Goal: Information Seeking & Learning: Learn about a topic

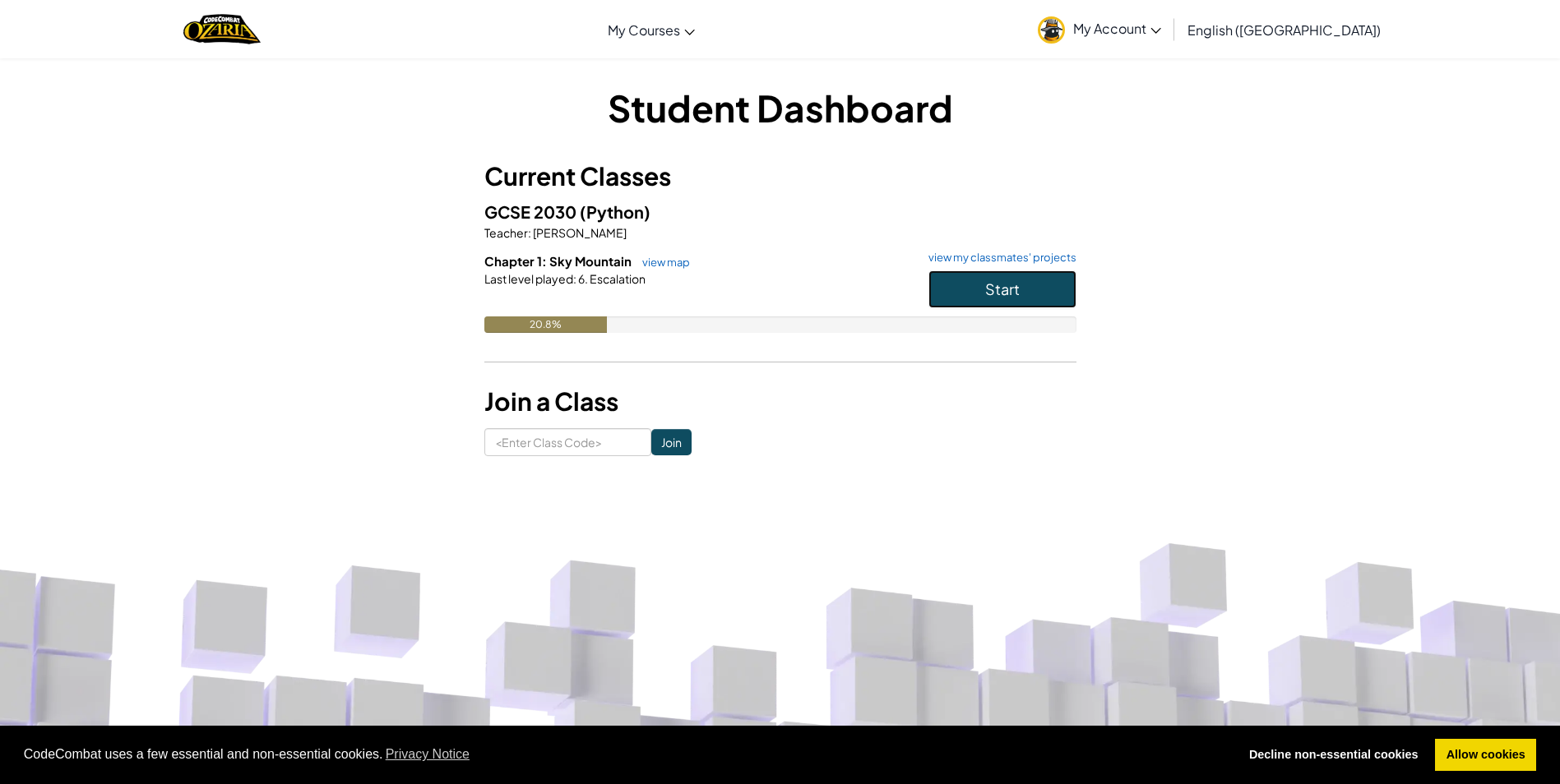
click at [997, 297] on span "Start" at bounding box center [1002, 290] width 35 height 19
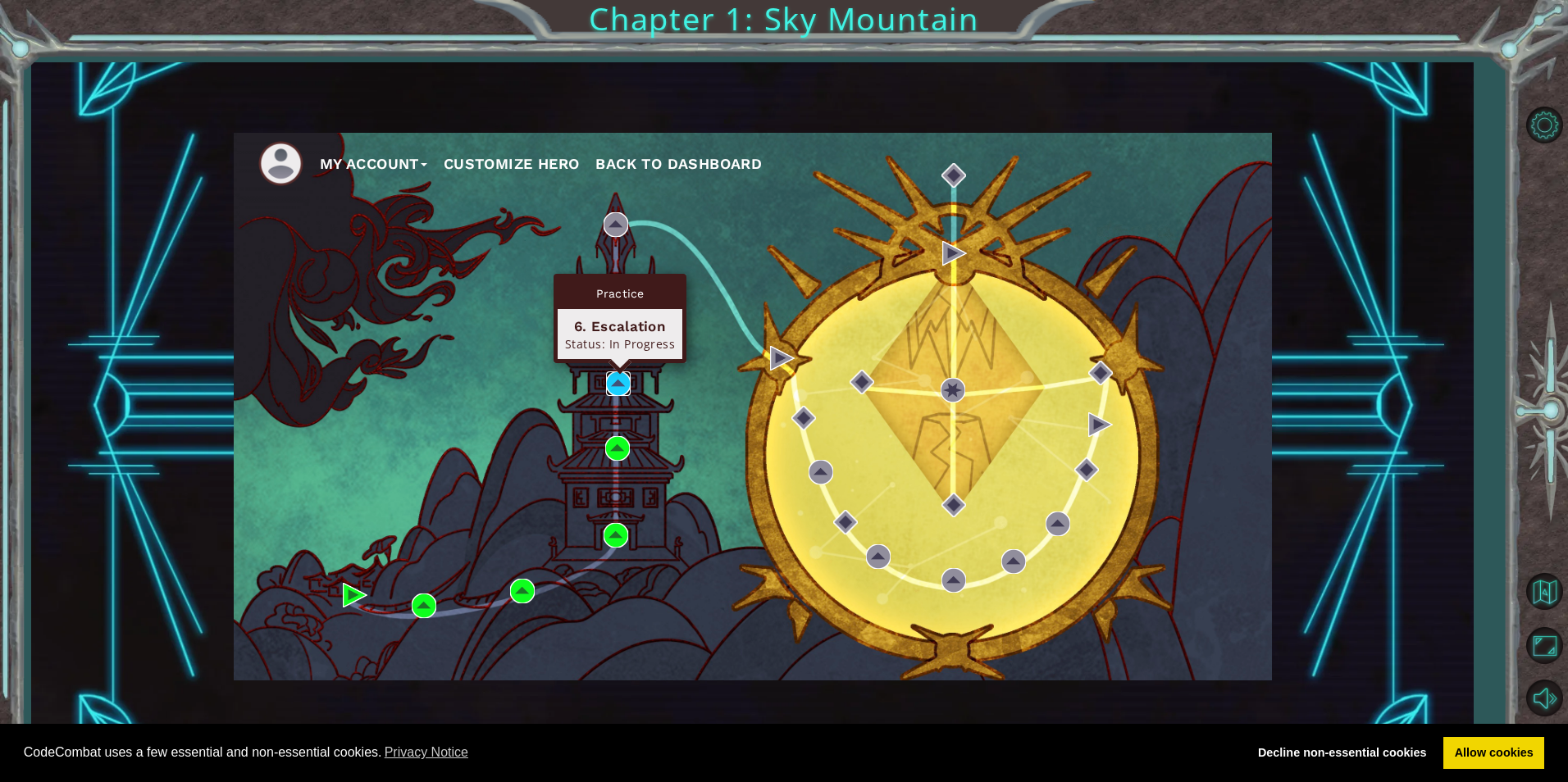
click at [619, 387] on img at bounding box center [619, 384] width 24 height 24
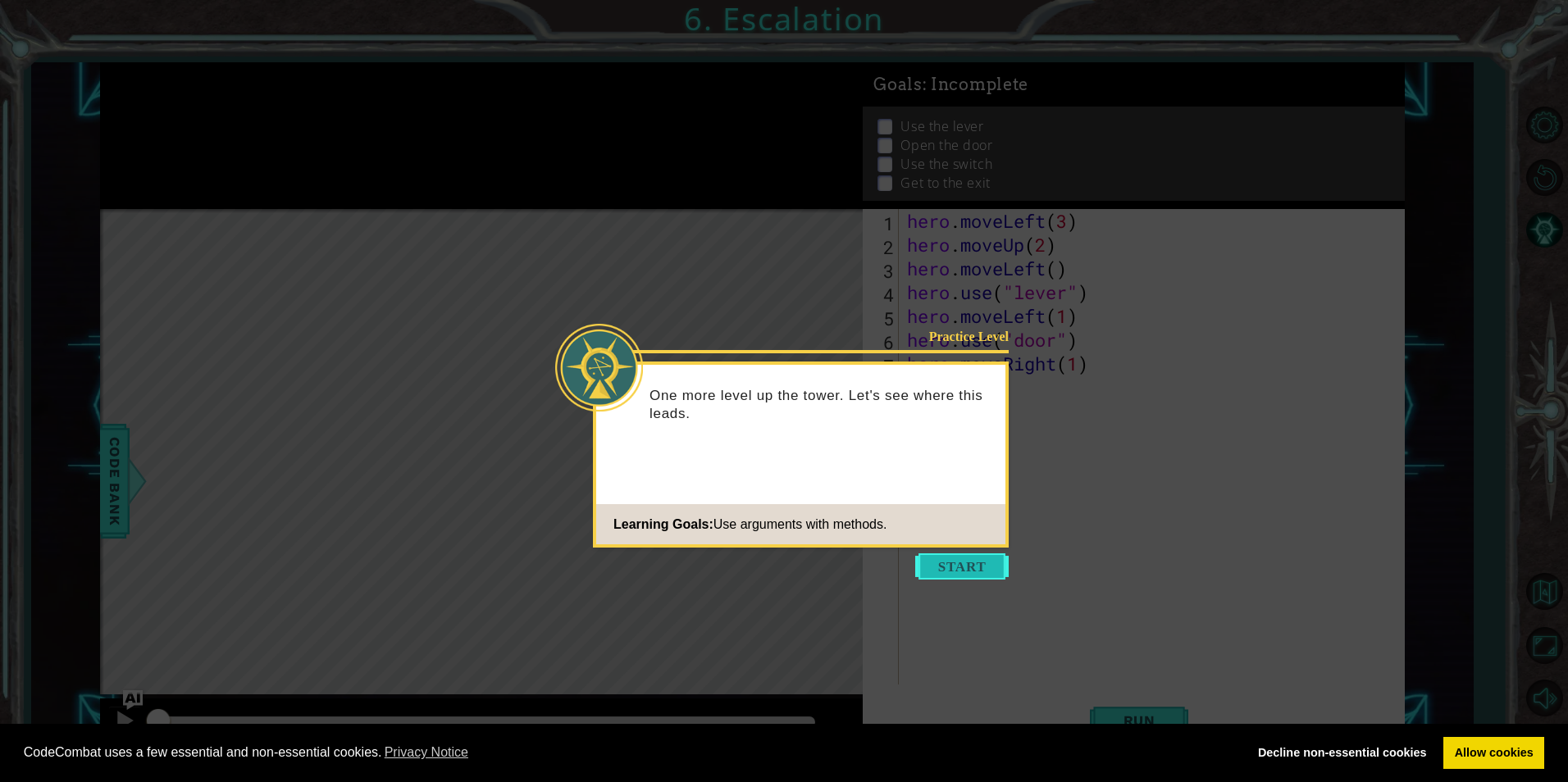
click at [983, 555] on button "Start" at bounding box center [962, 566] width 93 height 26
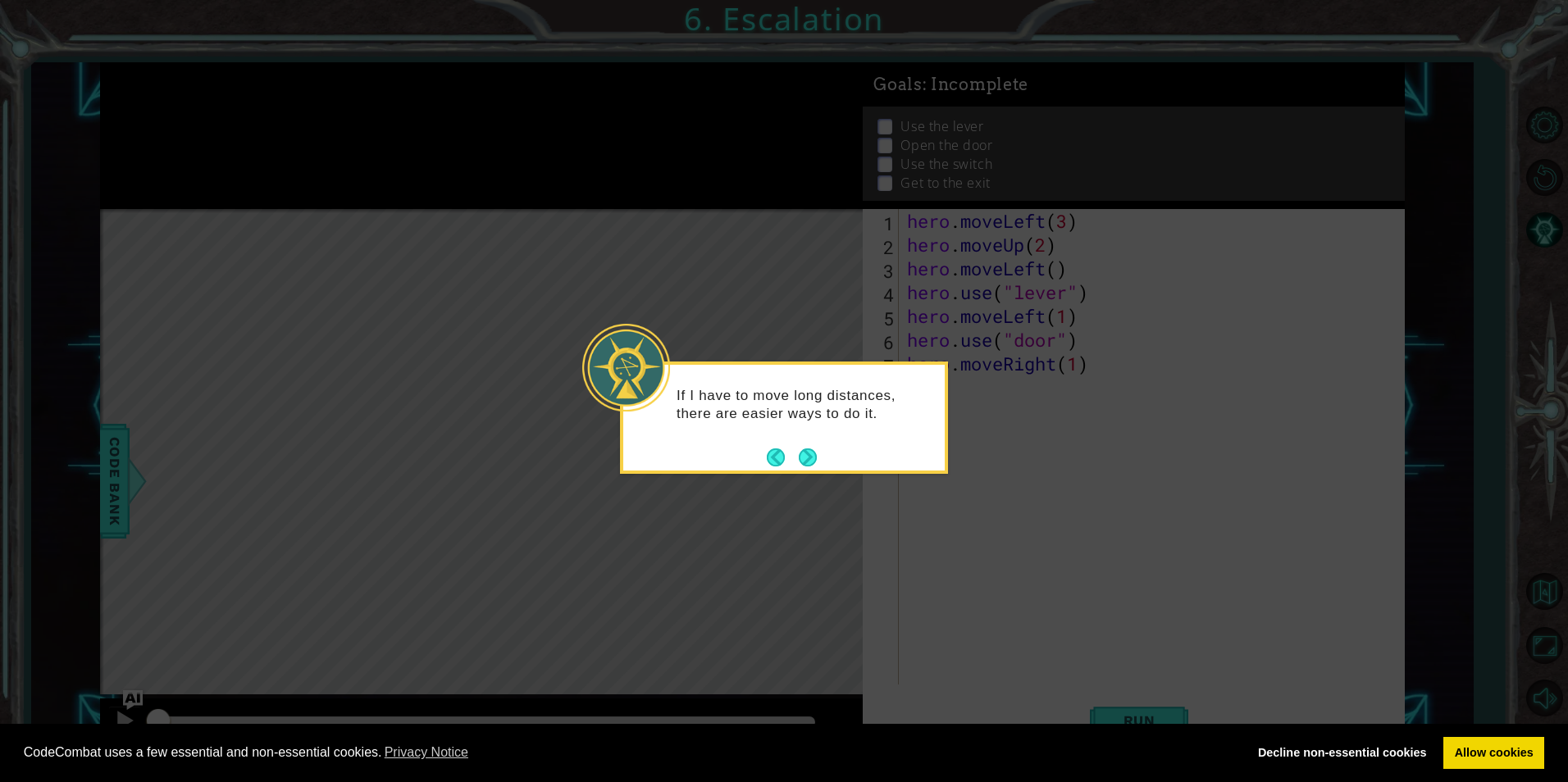
click at [561, 298] on icon at bounding box center [784, 391] width 1568 height 782
drag, startPoint x: 1115, startPoint y: 558, endPoint x: 498, endPoint y: 553, distance: 617.0
click at [498, 553] on icon at bounding box center [784, 391] width 1568 height 782
click at [802, 455] on button "Next" at bounding box center [807, 458] width 18 height 18
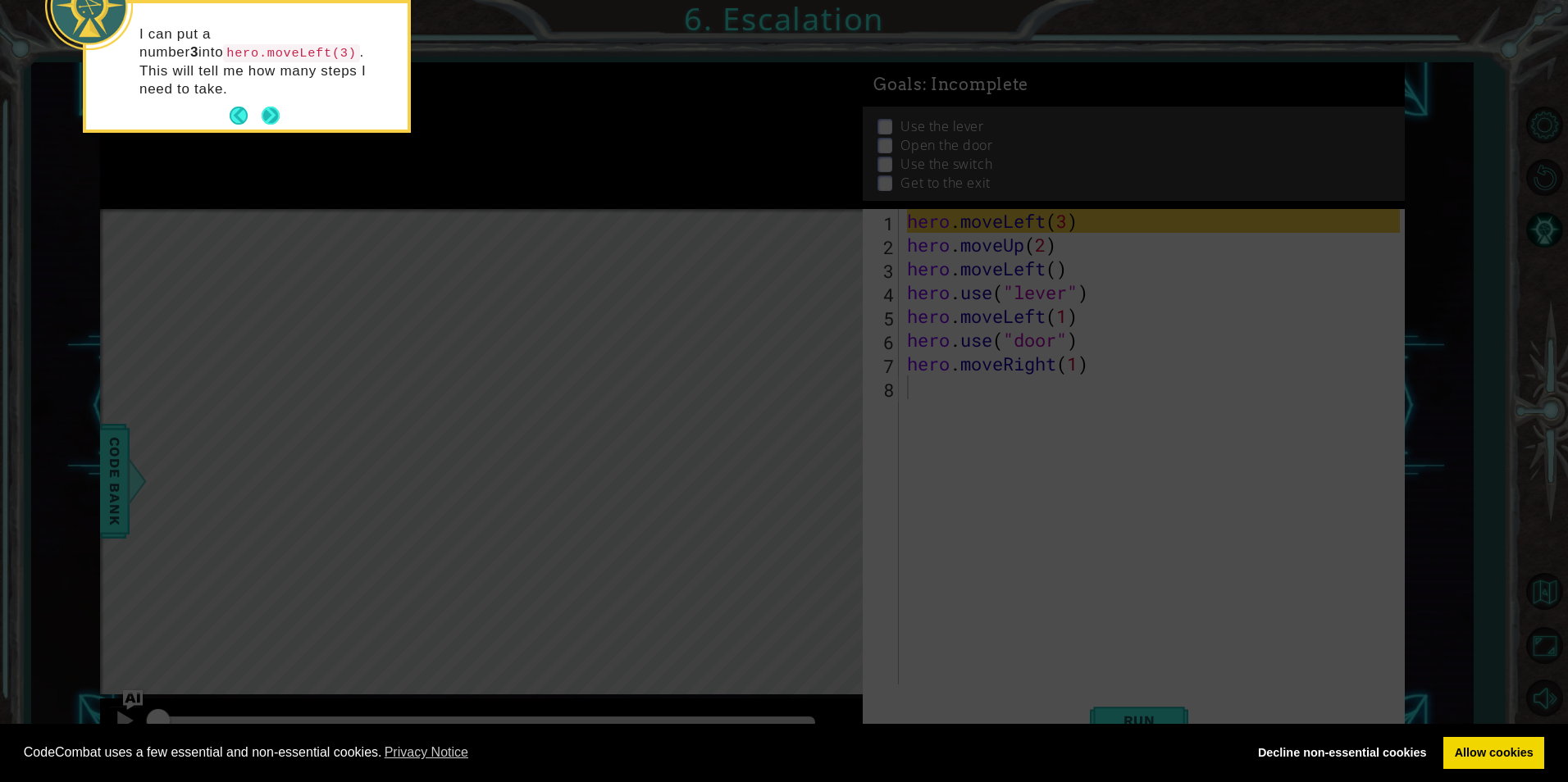
click at [274, 109] on button "Next" at bounding box center [271, 116] width 18 height 18
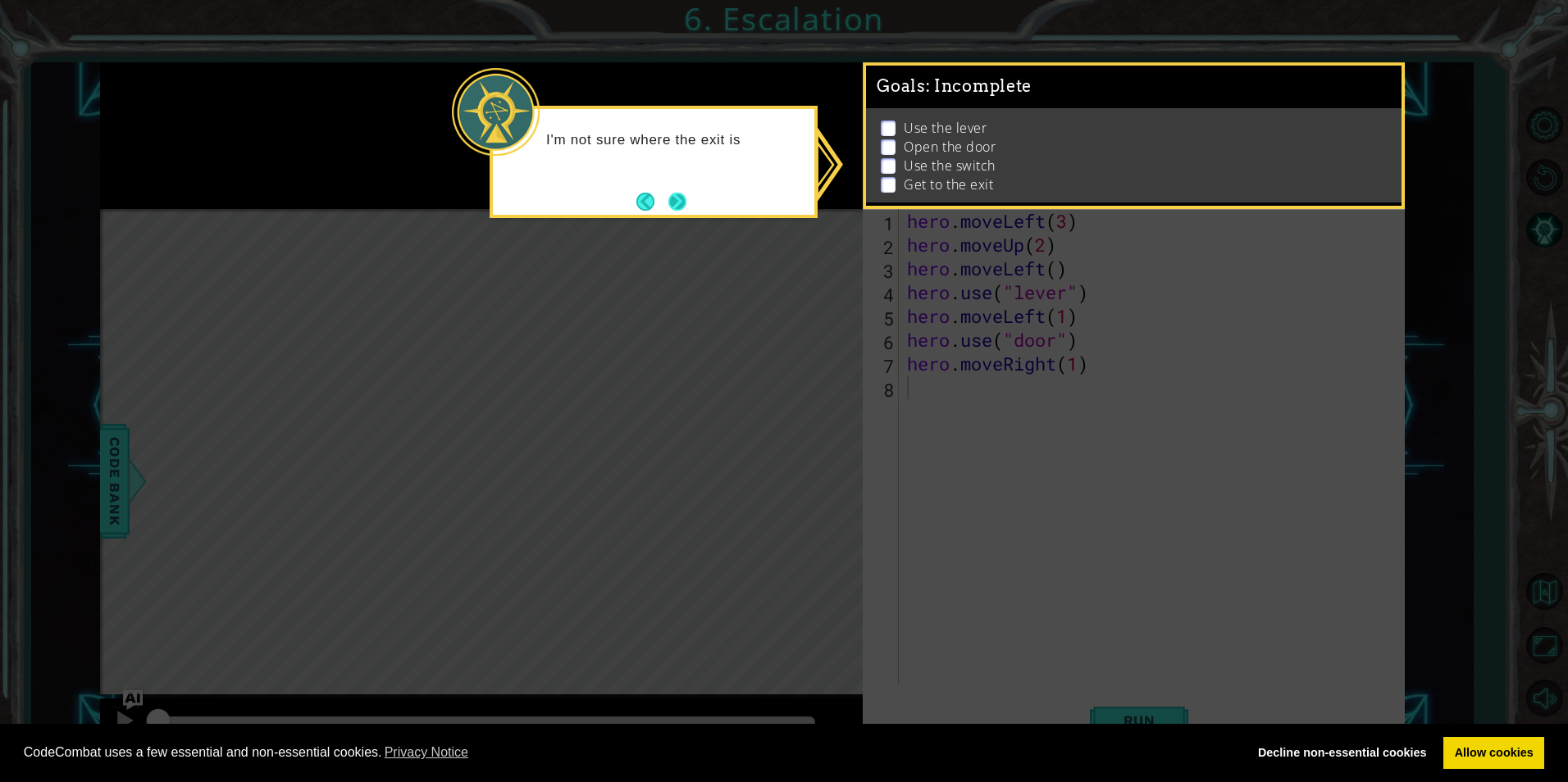
click at [673, 196] on button "Next" at bounding box center [677, 202] width 18 height 18
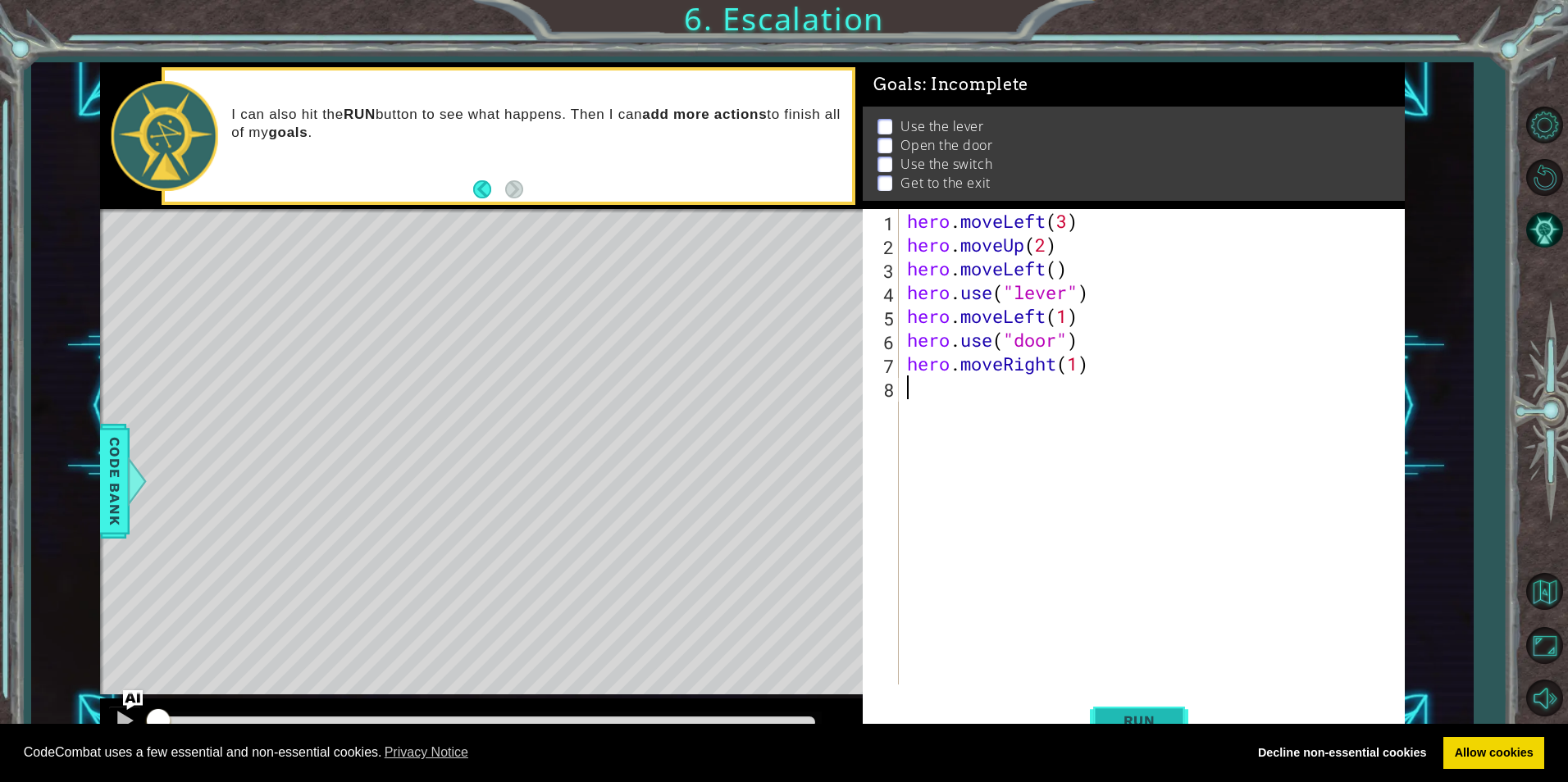
click at [1132, 716] on span "Run" at bounding box center [1140, 720] width 64 height 17
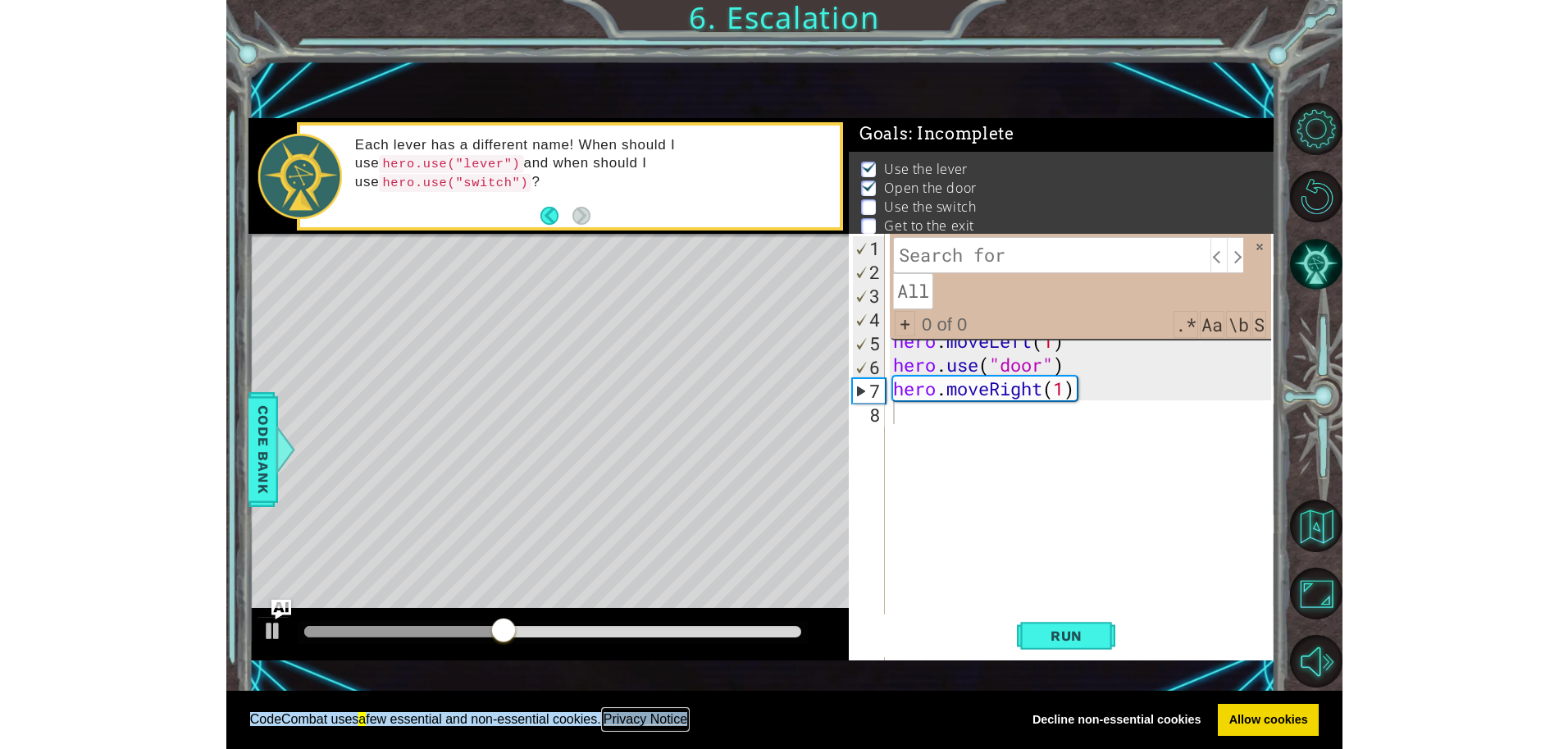
scroll to position [6, 0]
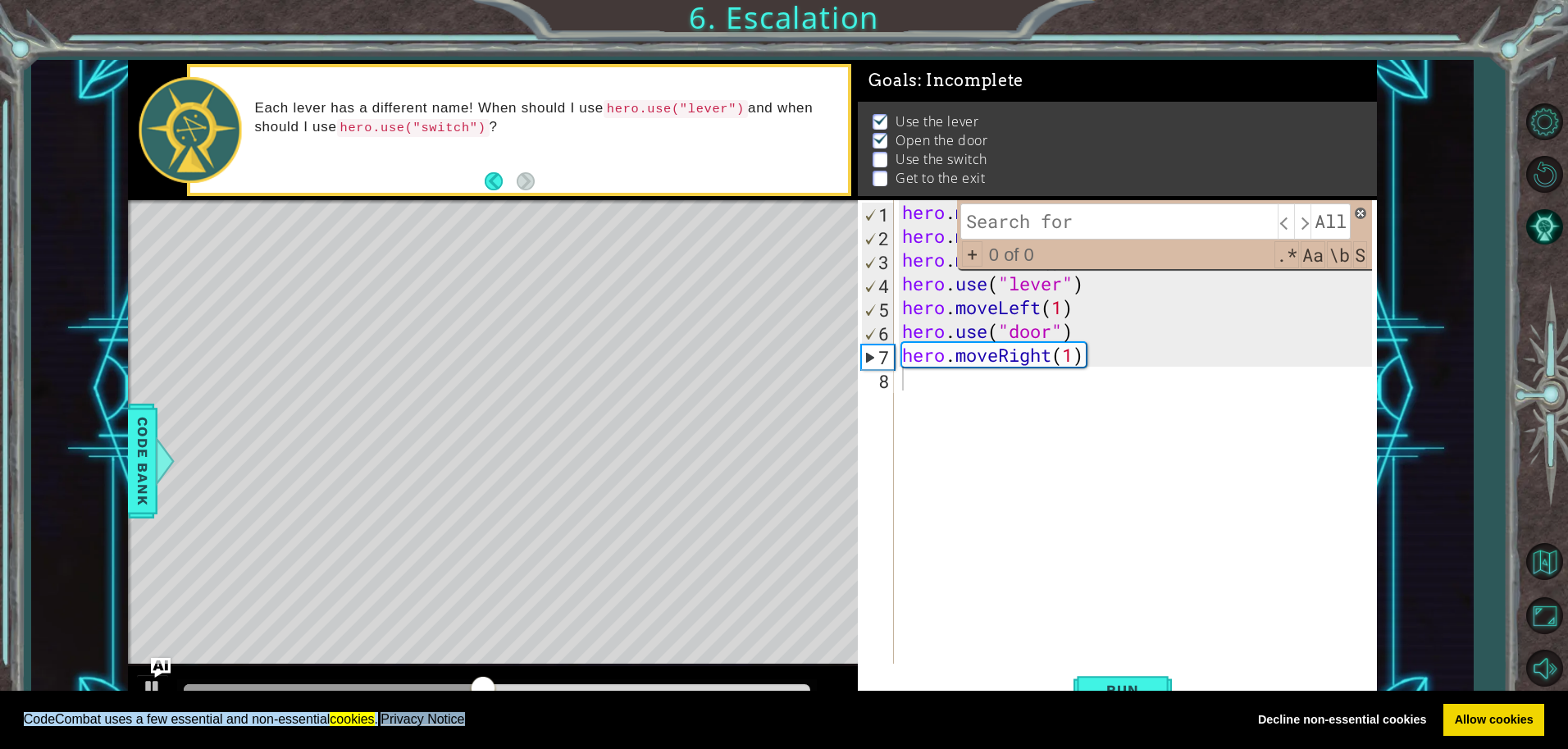
click at [1363, 215] on span at bounding box center [1360, 212] width 11 height 11
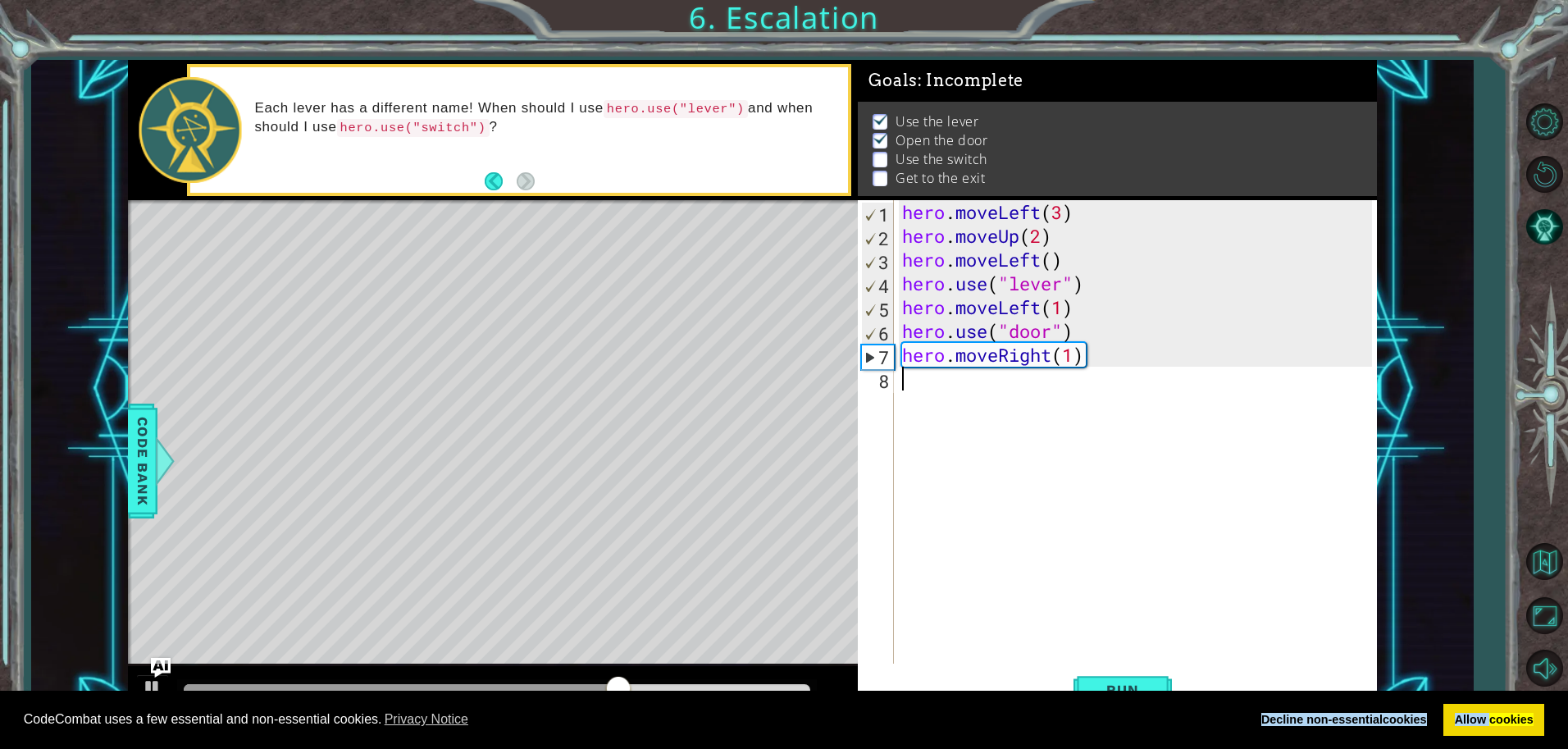
click at [1077, 354] on div "hero . moveLeft ( 3 ) hero . moveUp ( 2 ) hero . moveLeft ( ) hero . use ( "lev…" at bounding box center [1139, 461] width 480 height 523
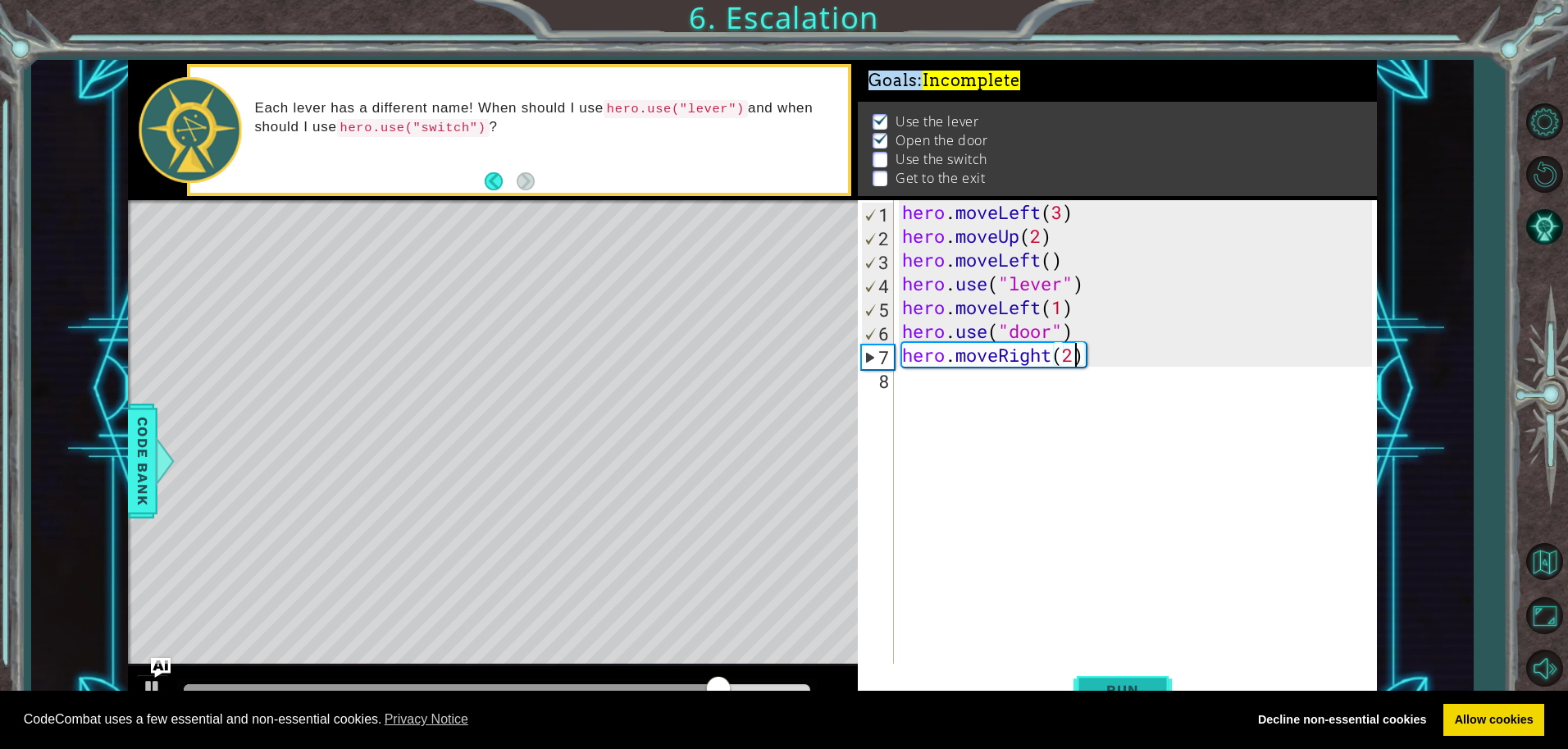
click at [1115, 681] on span "Run" at bounding box center [1122, 689] width 64 height 17
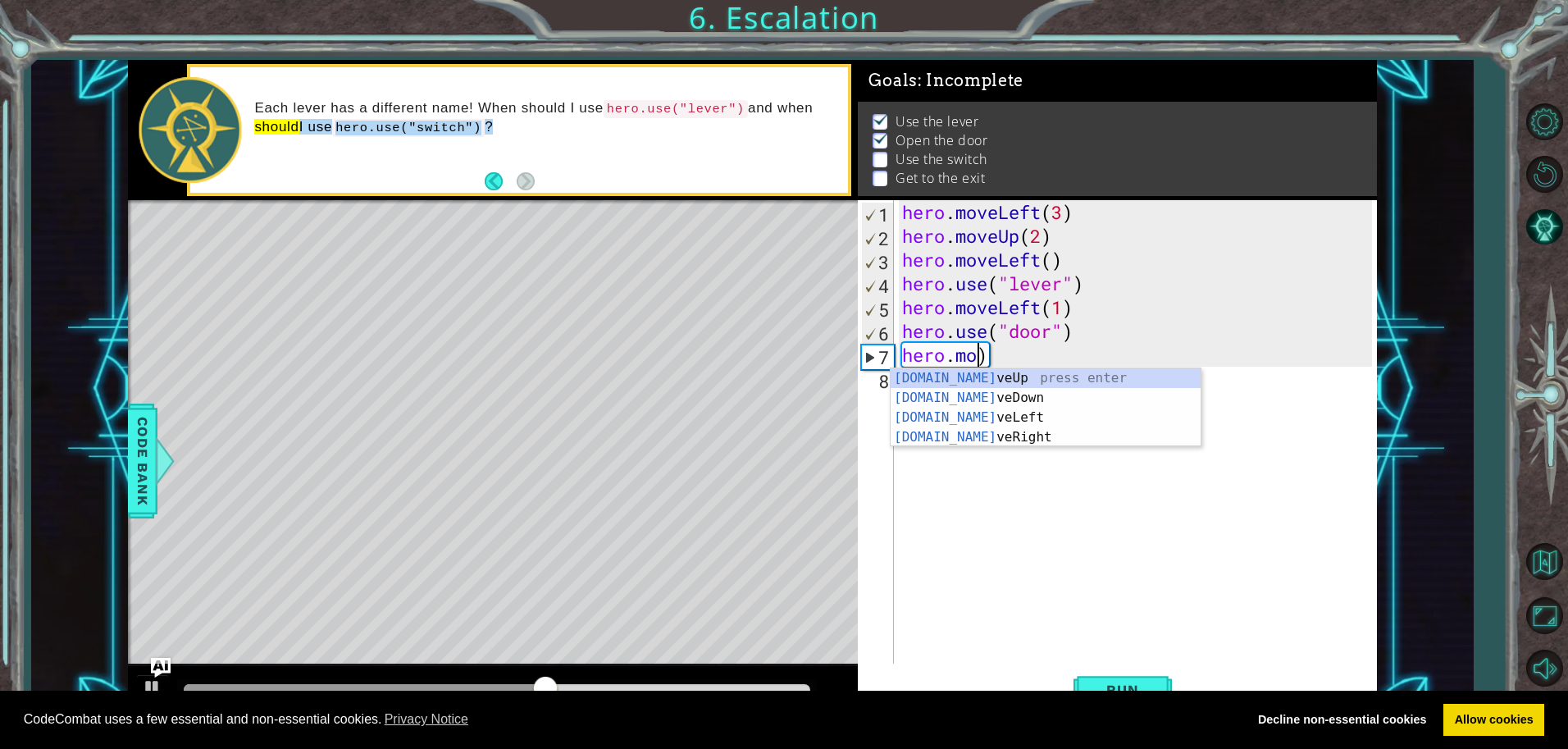
scroll to position [0, 0]
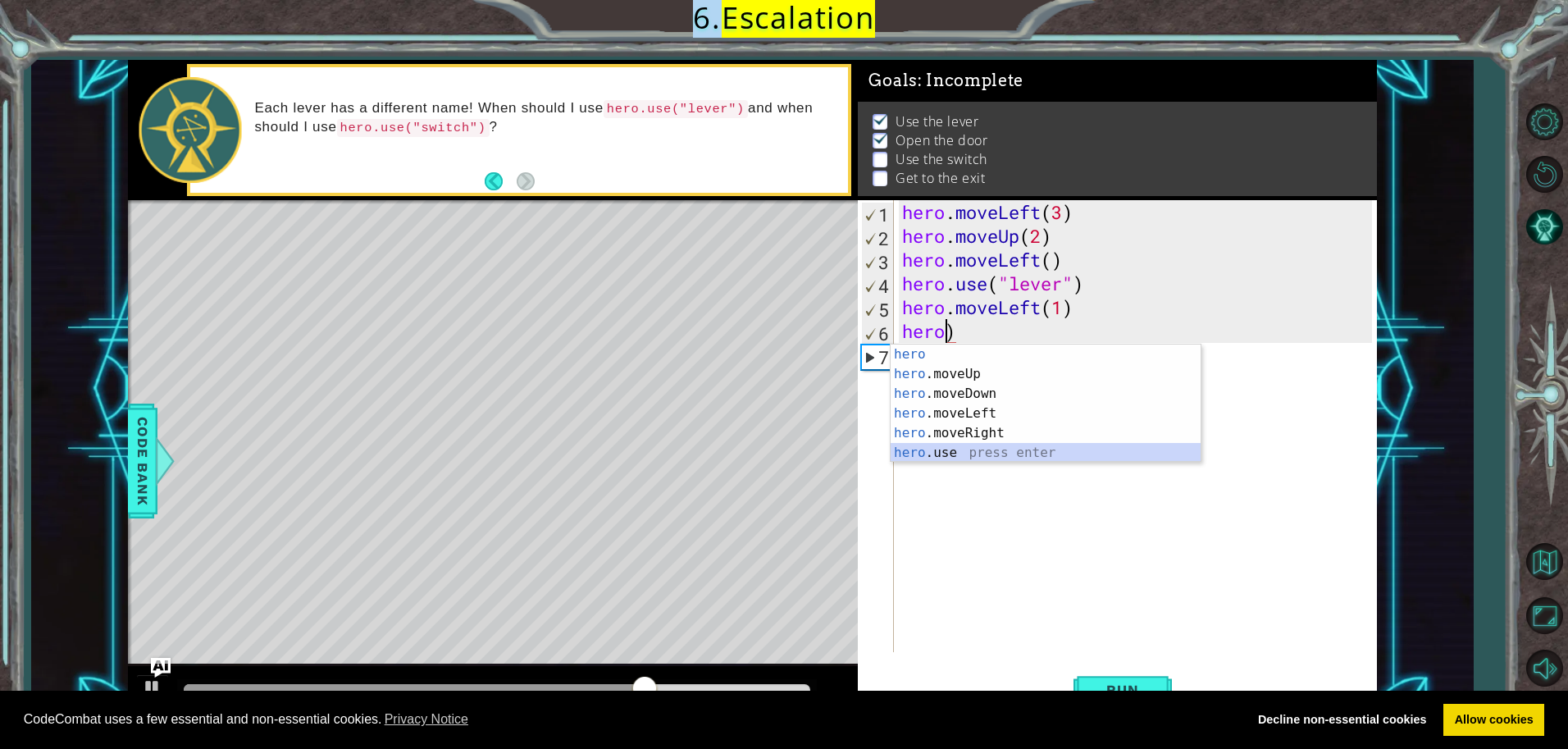
click at [935, 448] on div "hero press enter hero .moveUp press enter hero .moveDown press enter hero .move…" at bounding box center [1046, 423] width 310 height 157
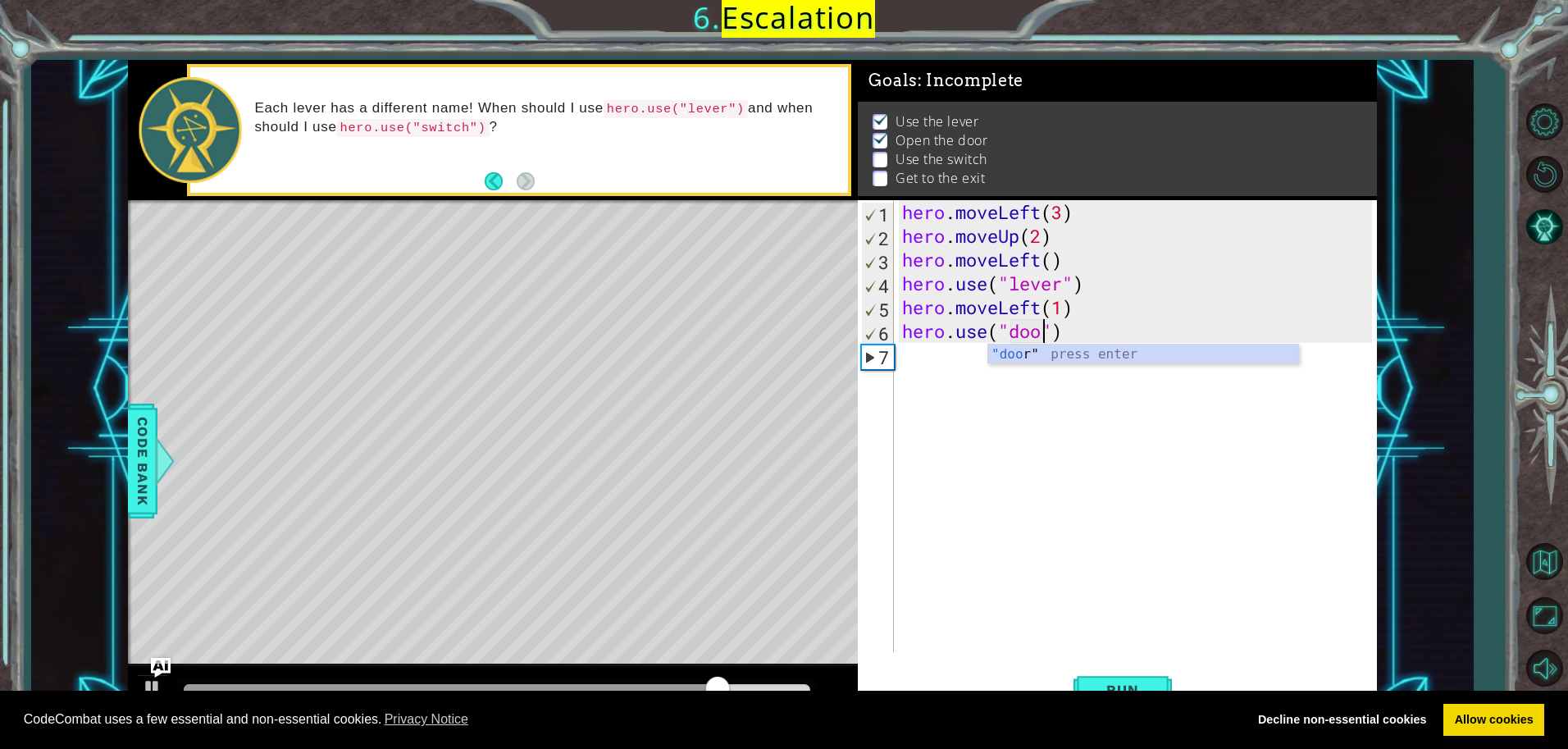
type textarea "hero.use("door")"
click at [919, 358] on div "hero . moveLeft ( 3 ) hero . moveUp ( 2 ) hero . moveLeft ( ) hero . use ( "lev…" at bounding box center [1139, 450] width 480 height 499
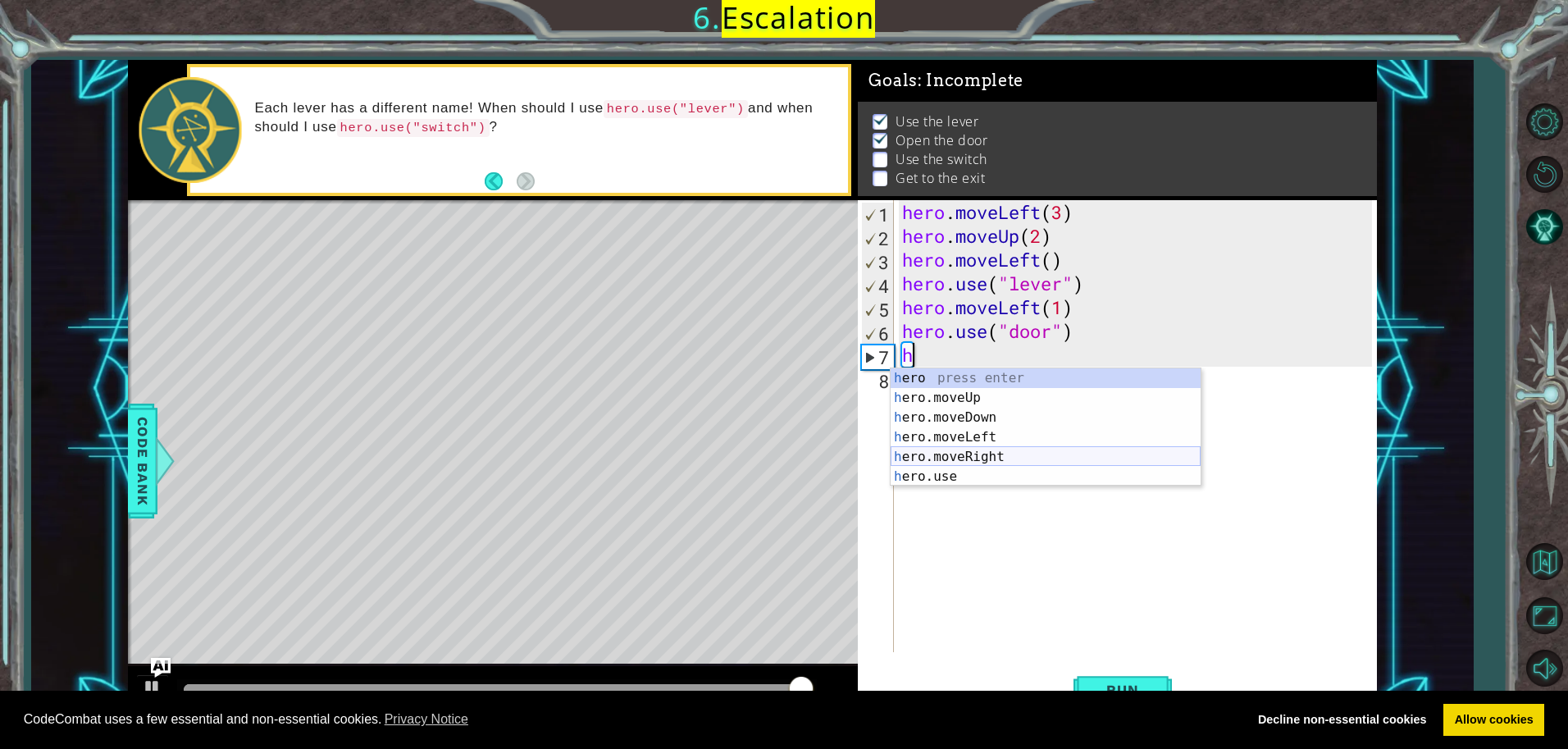
click at [1011, 458] on div "h ero press enter h ero.moveUp press enter h ero.moveDown press enter h ero.mov…" at bounding box center [1046, 446] width 310 height 157
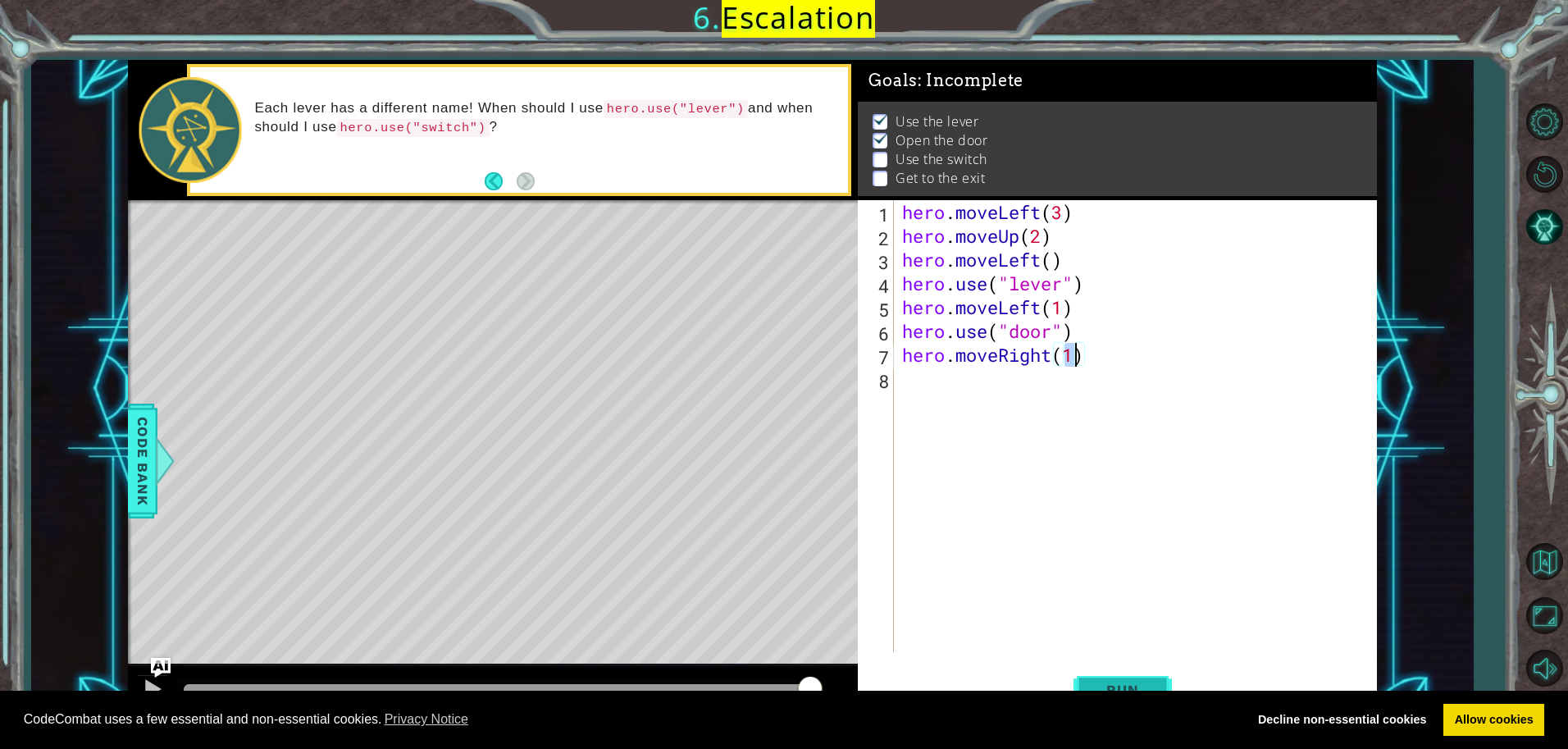
click at [1086, 687] on button "Run" at bounding box center [1122, 689] width 98 height 51
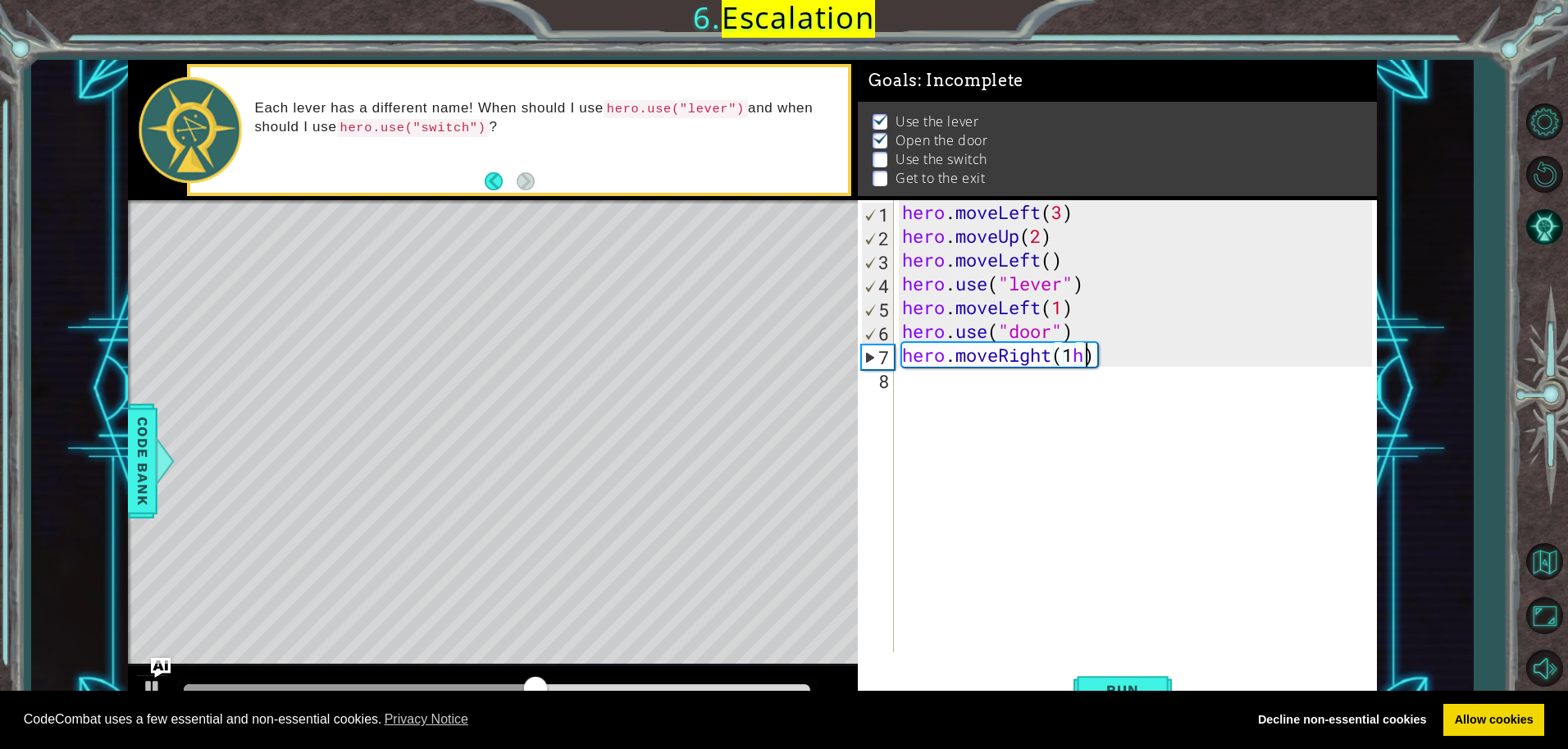
scroll to position [0, 8]
type textarea "hero.moveRight(1)"
click at [932, 373] on div "hero . moveLeft ( 3 ) hero . moveUp ( 2 ) hero . moveLeft ( ) hero . use ( "lev…" at bounding box center [1139, 450] width 480 height 499
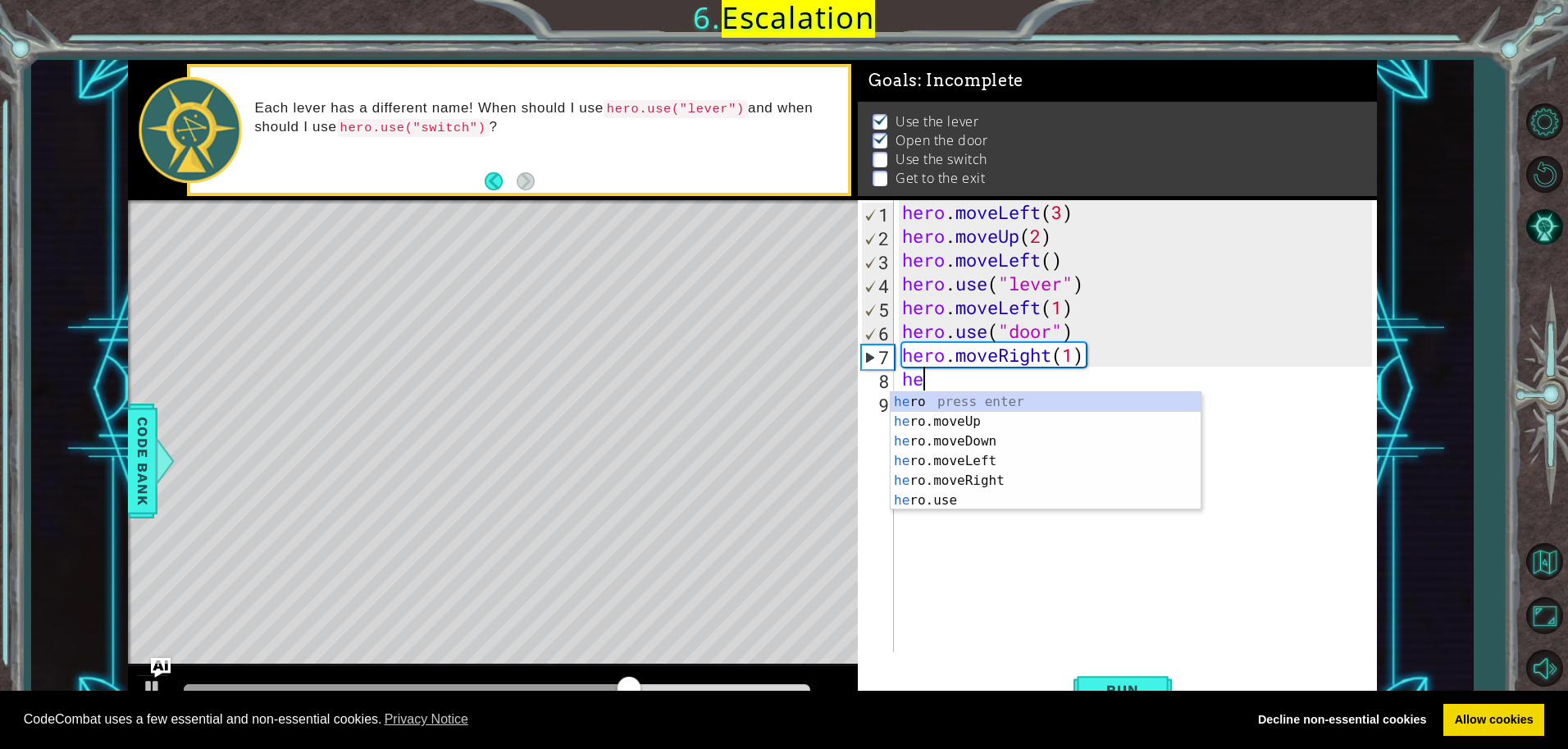
scroll to position [0, 1]
click at [959, 459] on div "hero press enter hero .moveUp press enter hero .moveDown press enter hero .move…" at bounding box center [1046, 471] width 310 height 157
type textarea "hero.moveLeft(1)"
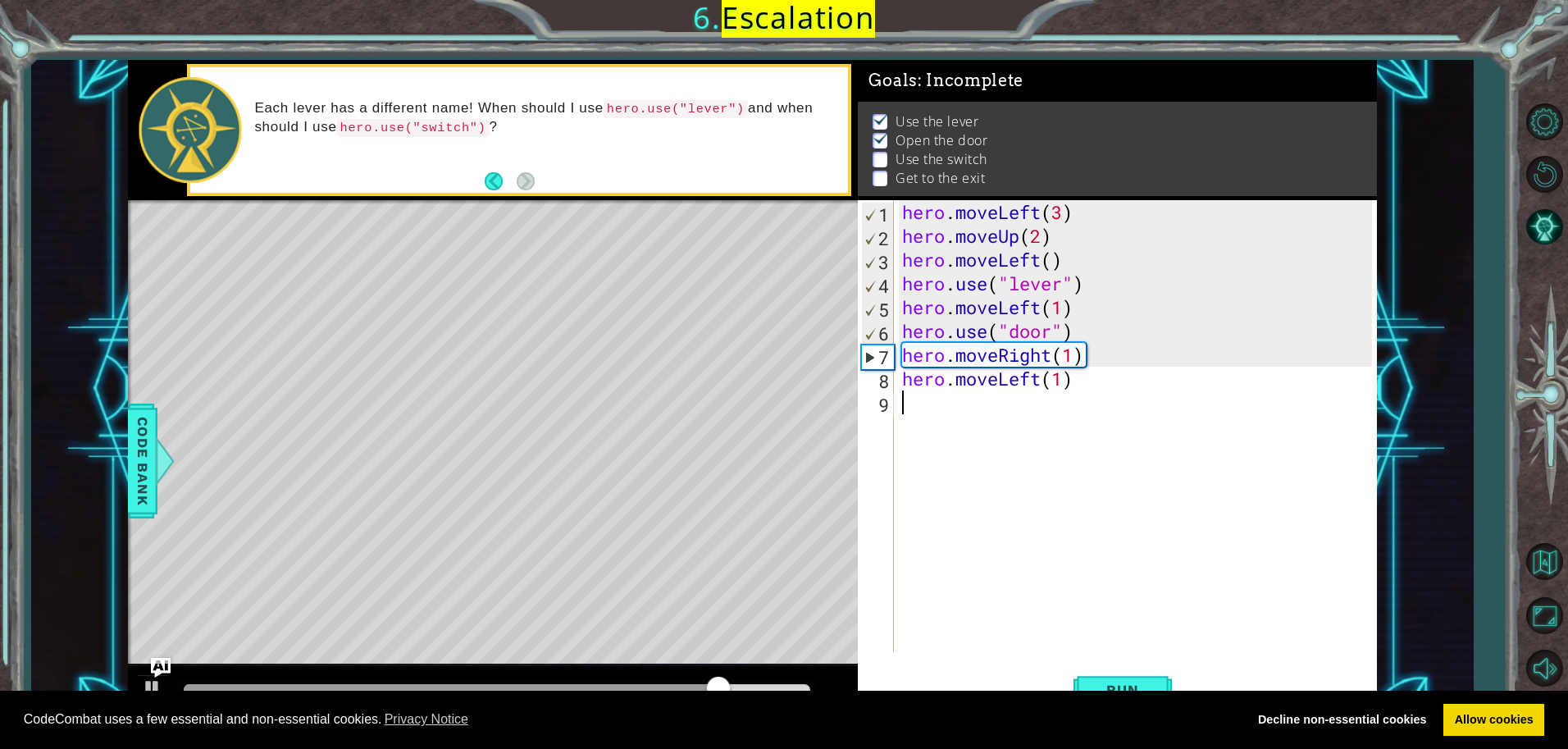
click at [924, 408] on div "hero . moveLeft ( 3 ) hero . moveUp ( 2 ) hero . moveLeft ( ) hero . use ( "lev…" at bounding box center [1139, 450] width 480 height 499
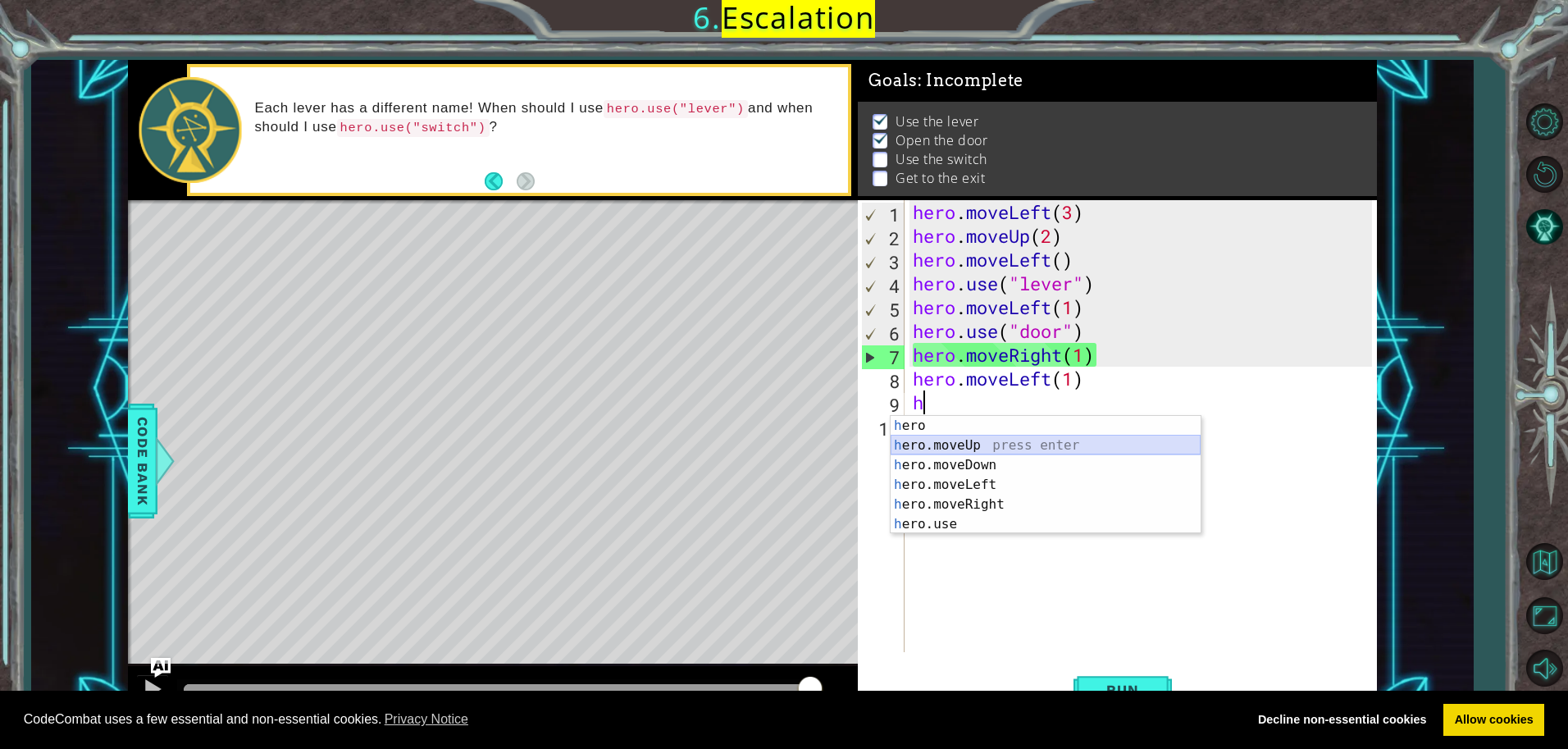
click at [971, 440] on div "h ero press enter h ero.moveUp press enter h ero.moveDown press enter h ero.mov…" at bounding box center [1046, 494] width 310 height 157
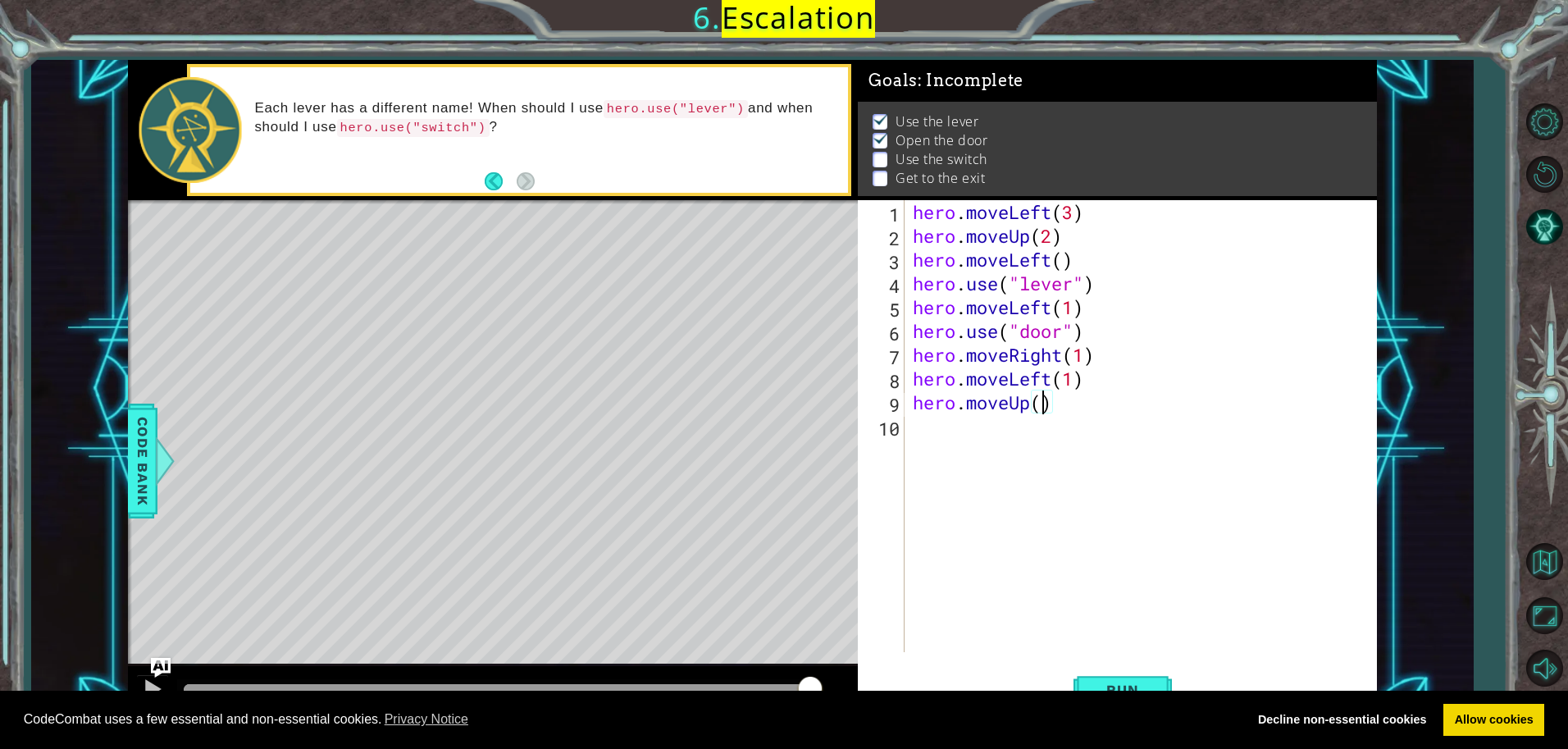
scroll to position [0, 6]
type textarea "hero.moveUp(2)"
click at [932, 433] on div "hero . moveLeft ( 3 ) hero . moveUp ( 2 ) hero . moveLeft ( ) hero . use ( "lev…" at bounding box center [1144, 450] width 471 height 499
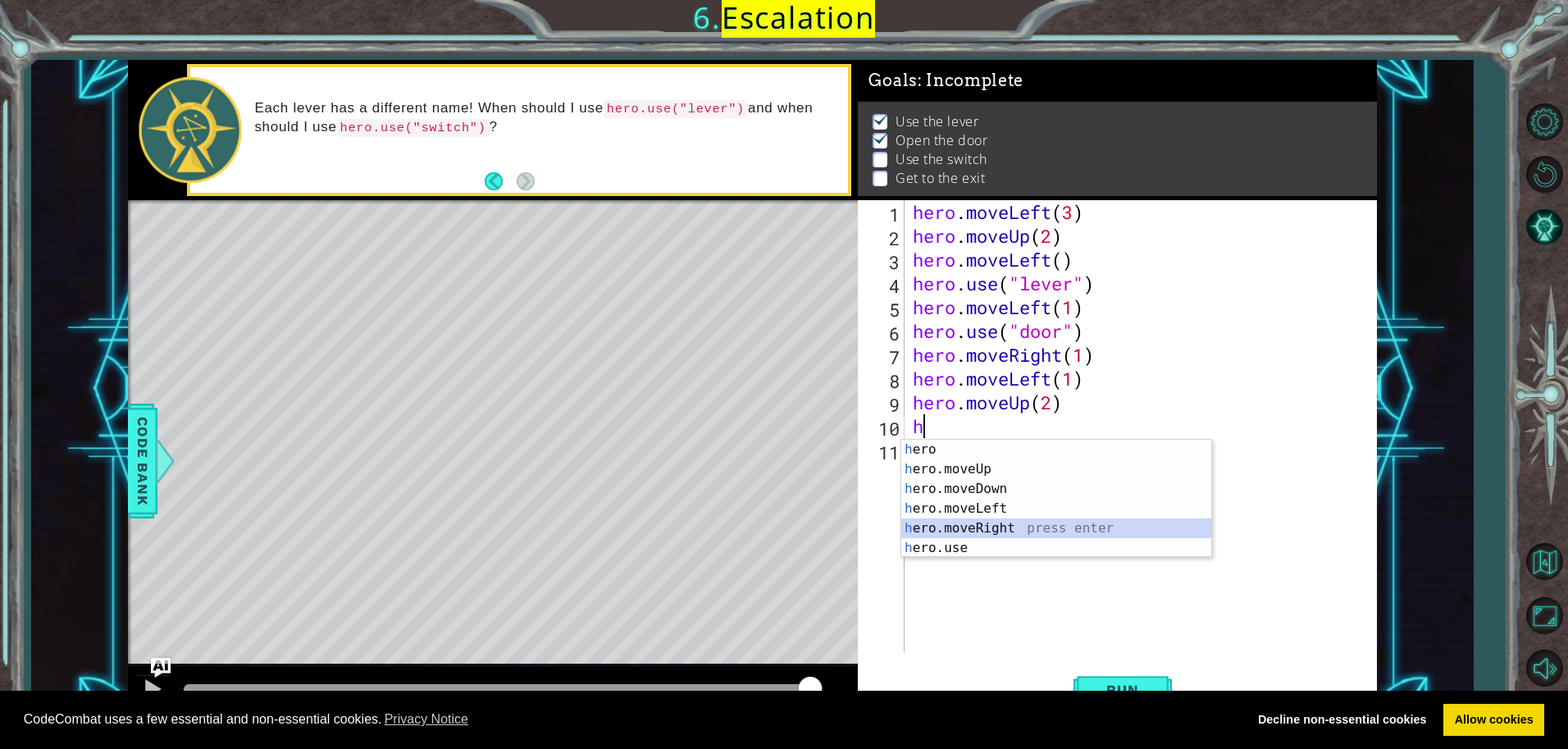
click at [948, 532] on div "h ero press enter h ero.moveUp press enter h ero.moveDown press enter h ero.mov…" at bounding box center [1056, 518] width 310 height 157
type textarea "hero.moveRight(1)"
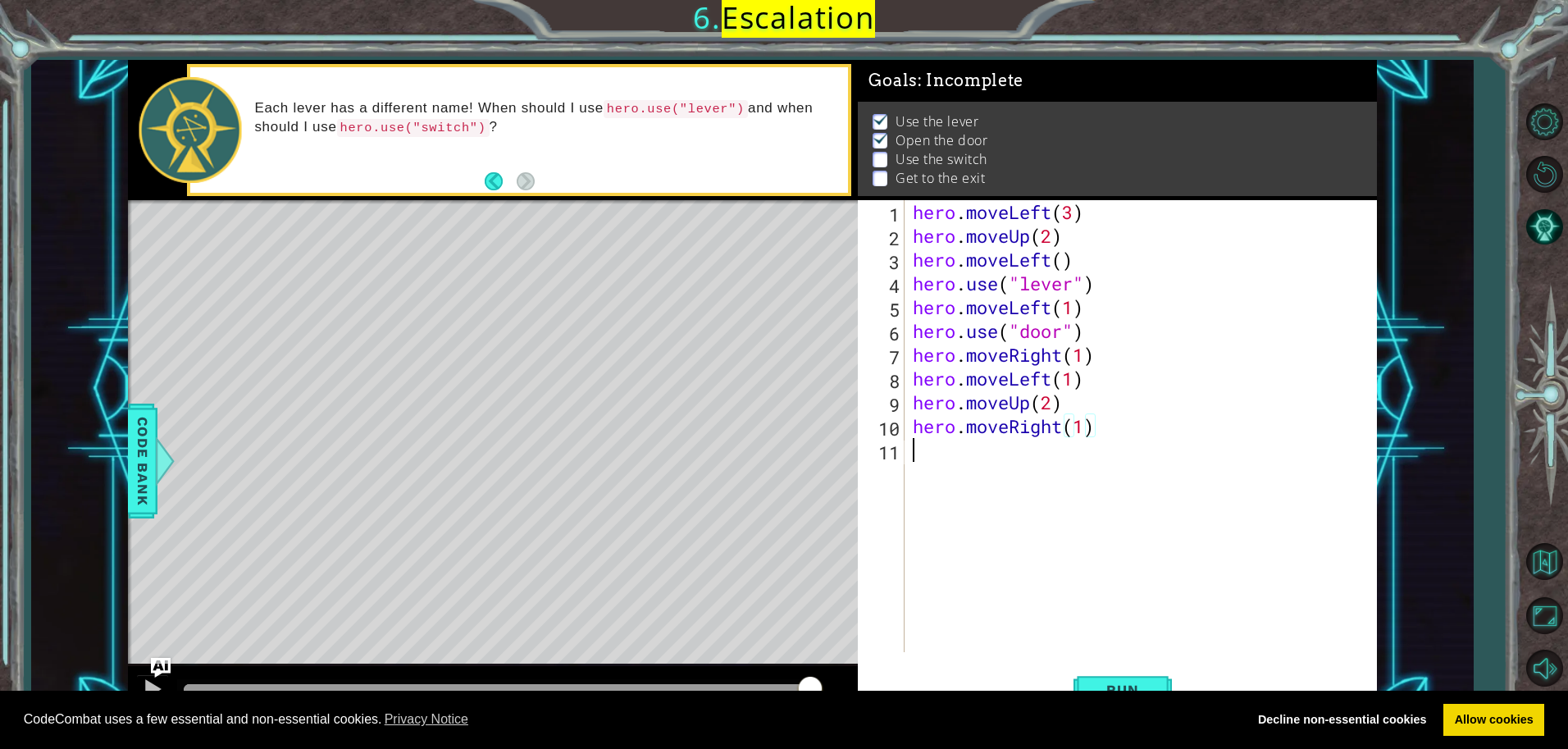
click at [929, 451] on div "hero . moveLeft ( 3 ) hero . moveUp ( 2 ) hero . moveLeft ( ) hero . use ( "lev…" at bounding box center [1144, 450] width 471 height 499
click at [1127, 679] on button "Run" at bounding box center [1122, 689] width 98 height 51
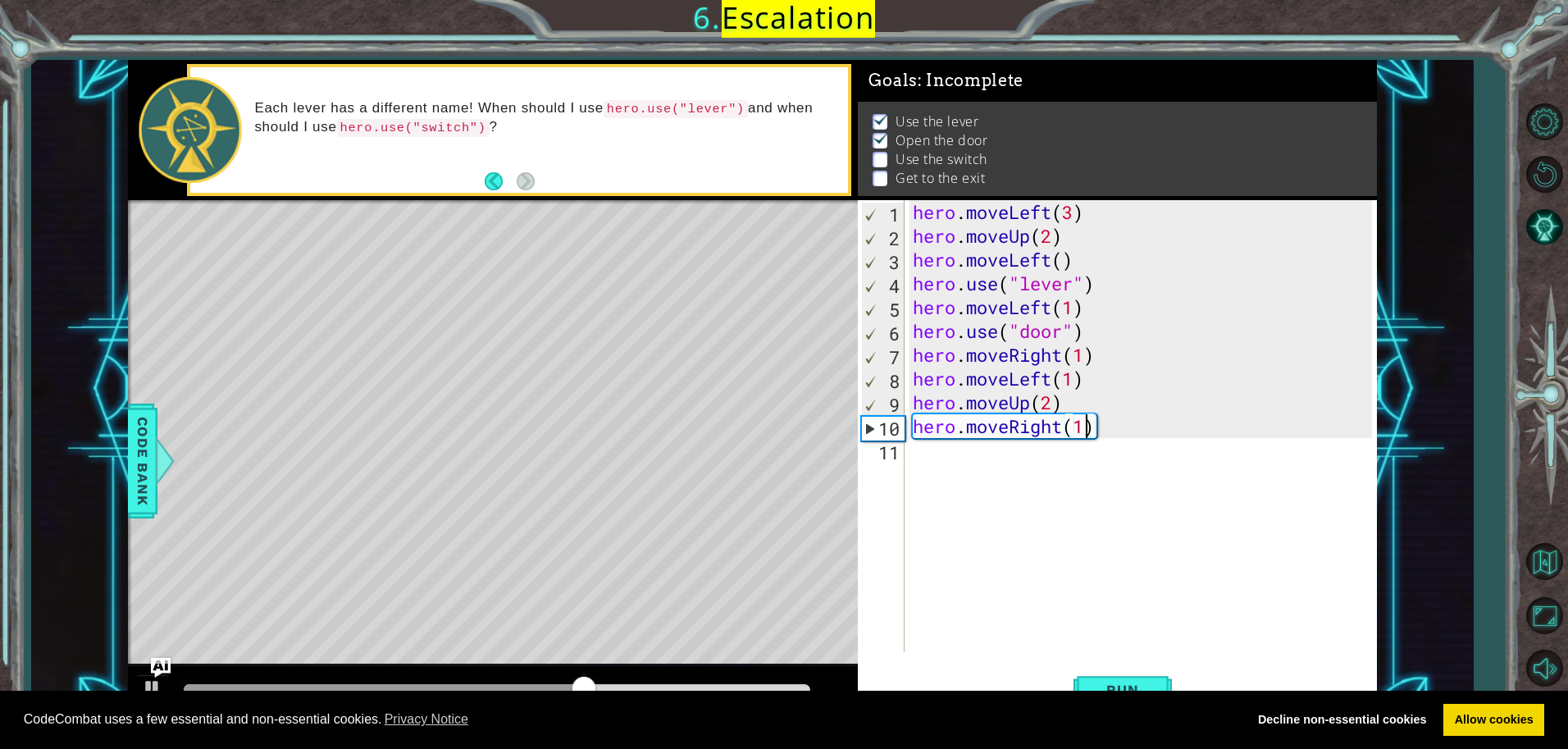
click at [1082, 426] on div "hero . moveLeft ( 3 ) hero . moveUp ( 2 ) hero . moveLeft ( ) hero . use ( "lev…" at bounding box center [1144, 450] width 471 height 499
type textarea "hero.moveRight(2)"
click at [957, 450] on div "hero . moveLeft ( 3 ) hero . moveUp ( 2 ) hero . moveLeft ( ) hero . use ( "lev…" at bounding box center [1144, 450] width 471 height 499
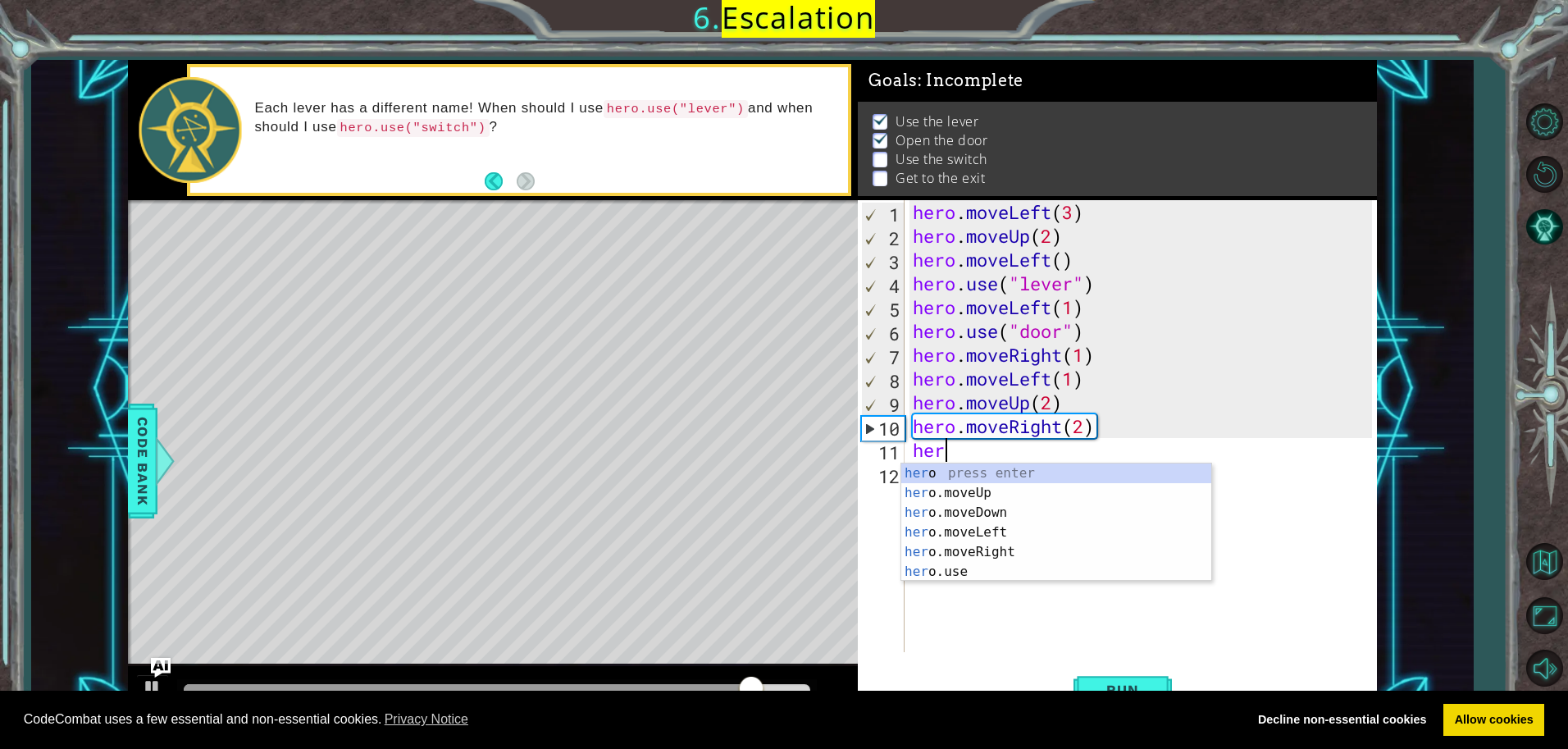
scroll to position [0, 1]
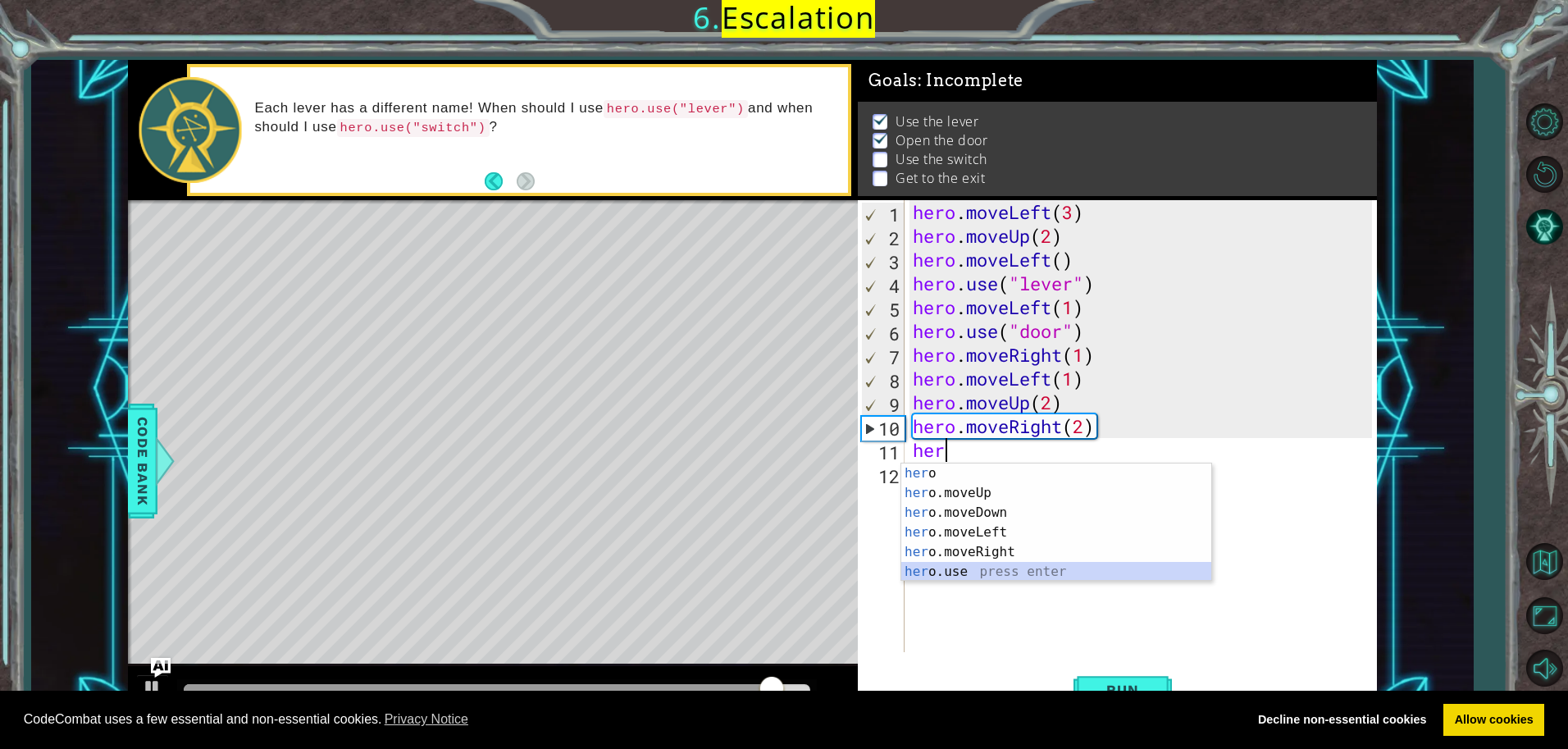
click at [968, 569] on div "her o press enter her o.moveUp press enter her o.moveDown press enter her o.mov…" at bounding box center [1056, 542] width 310 height 157
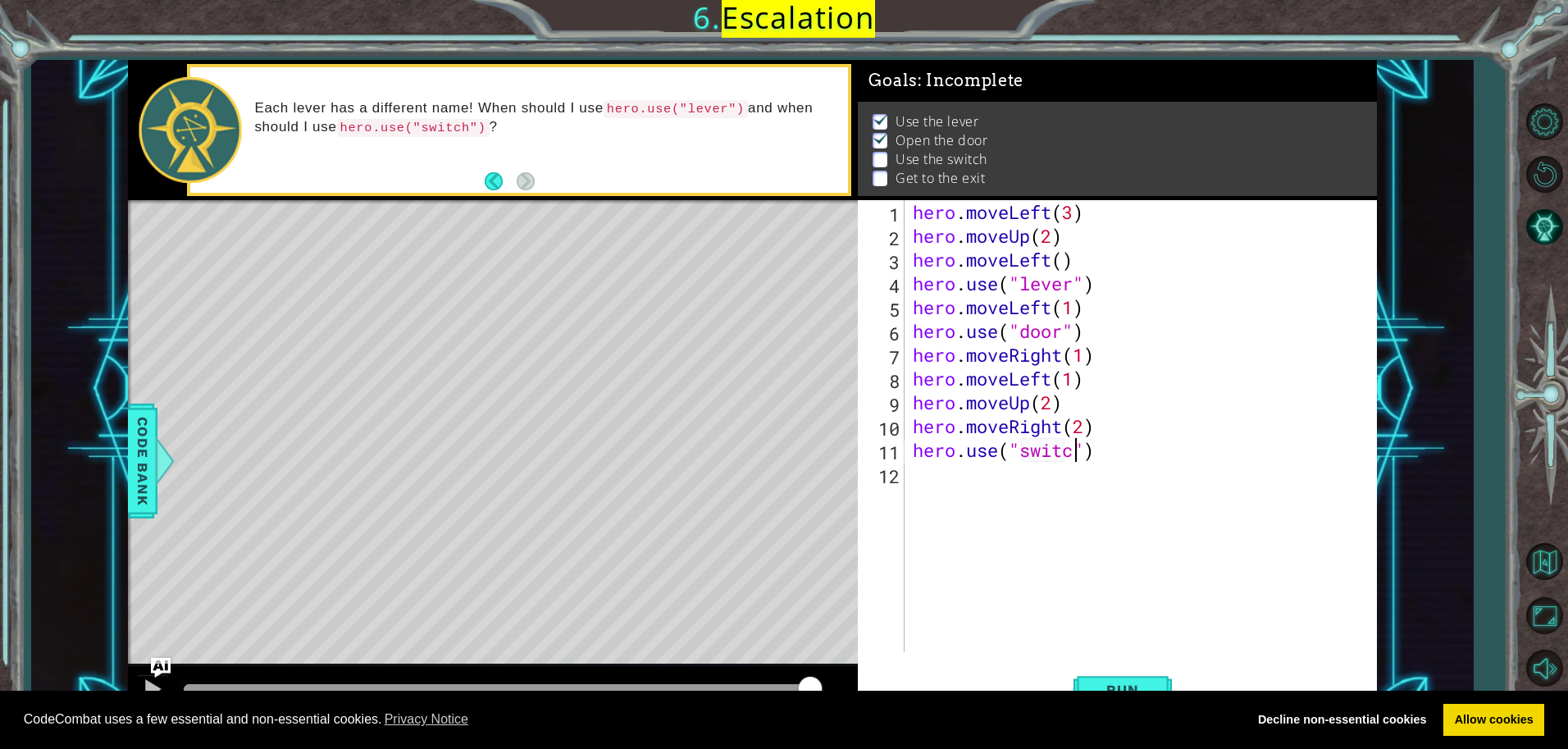
type textarea "hero.use("switch")"
click at [946, 501] on div "hero . moveLeft ( 3 ) hero . moveUp ( 2 ) hero . moveLeft ( ) hero . use ( "lev…" at bounding box center [1144, 450] width 471 height 499
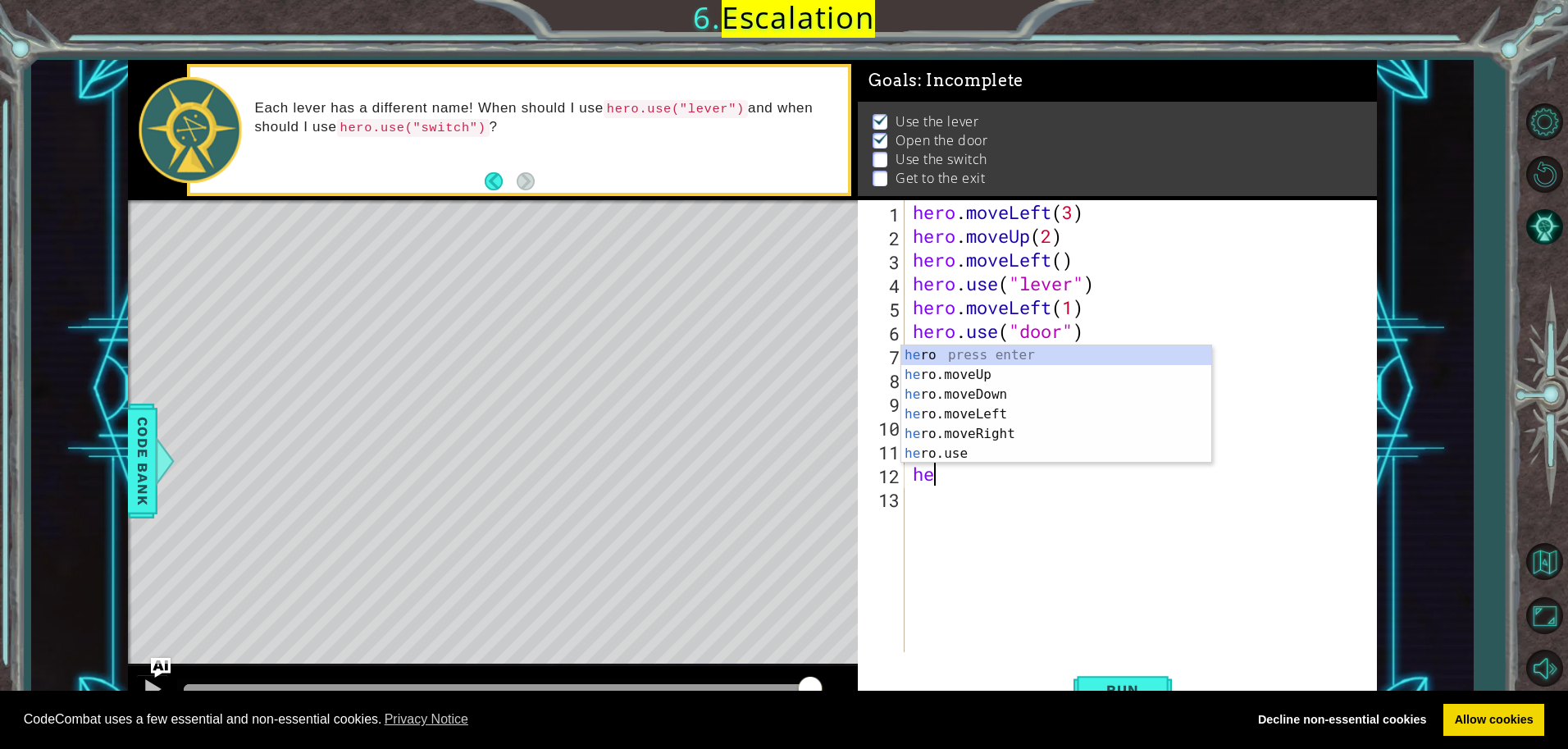
scroll to position [0, 1]
click at [922, 438] on div "her o press enter her o.moveUp press enter her o.moveDown press enter her o.mov…" at bounding box center [1056, 424] width 310 height 157
type textarea "hero.moveRight(1)"
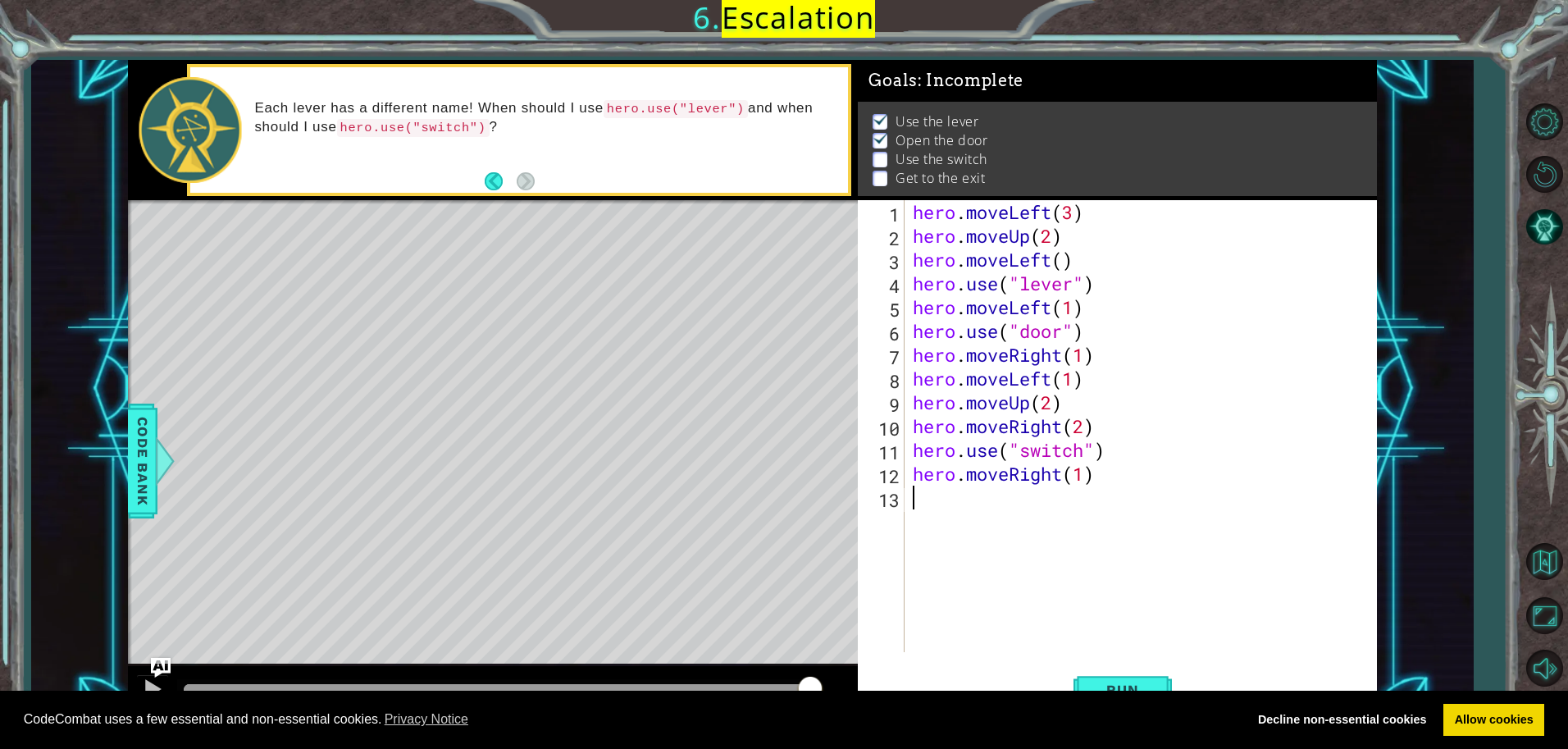
click at [923, 498] on div "hero . moveLeft ( 3 ) hero . moveUp ( 2 ) hero . moveLeft ( ) hero . use ( "lev…" at bounding box center [1144, 450] width 471 height 499
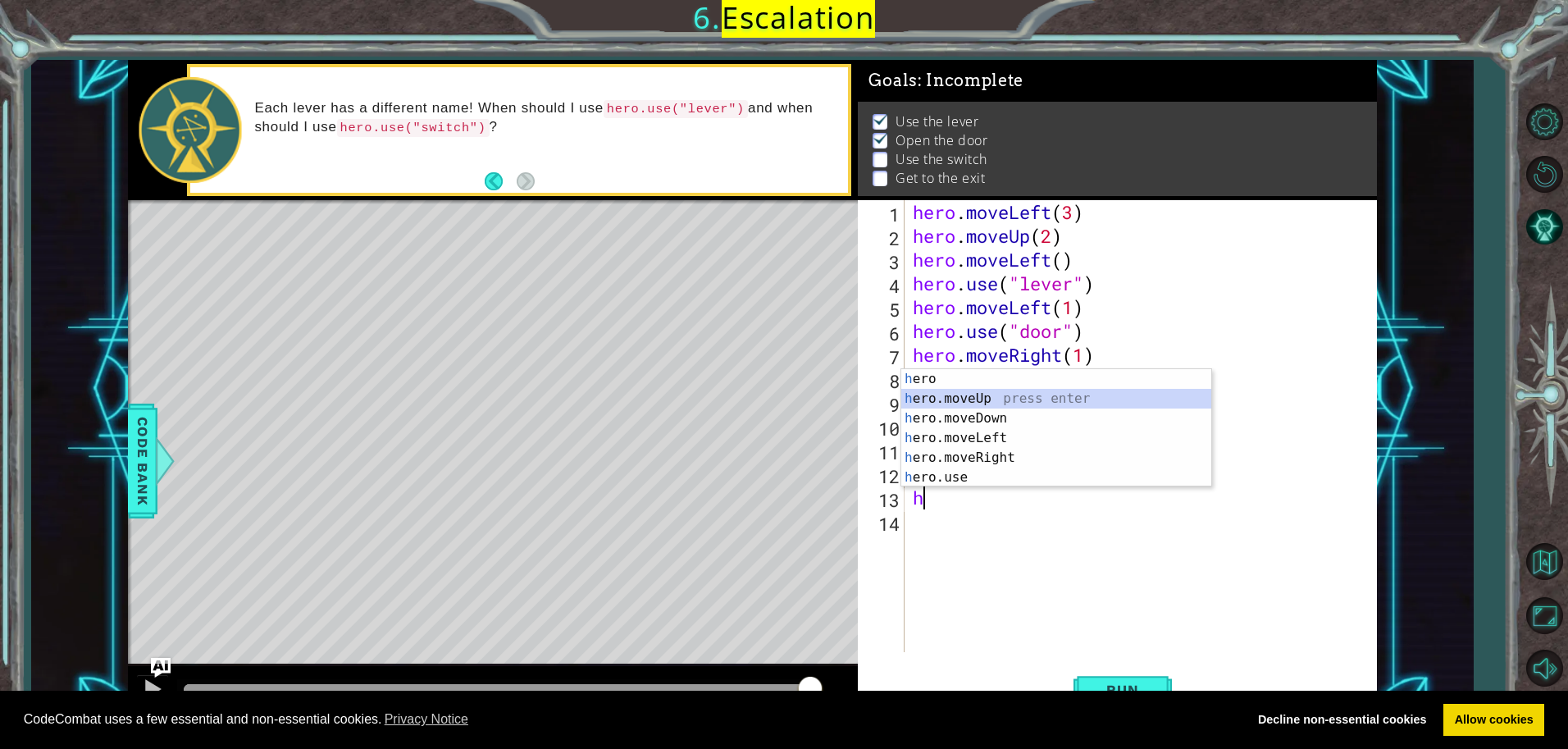
click at [969, 397] on div "h ero press enter h ero.moveUp press enter h ero.moveDown press enter h ero.mov…" at bounding box center [1056, 447] width 310 height 157
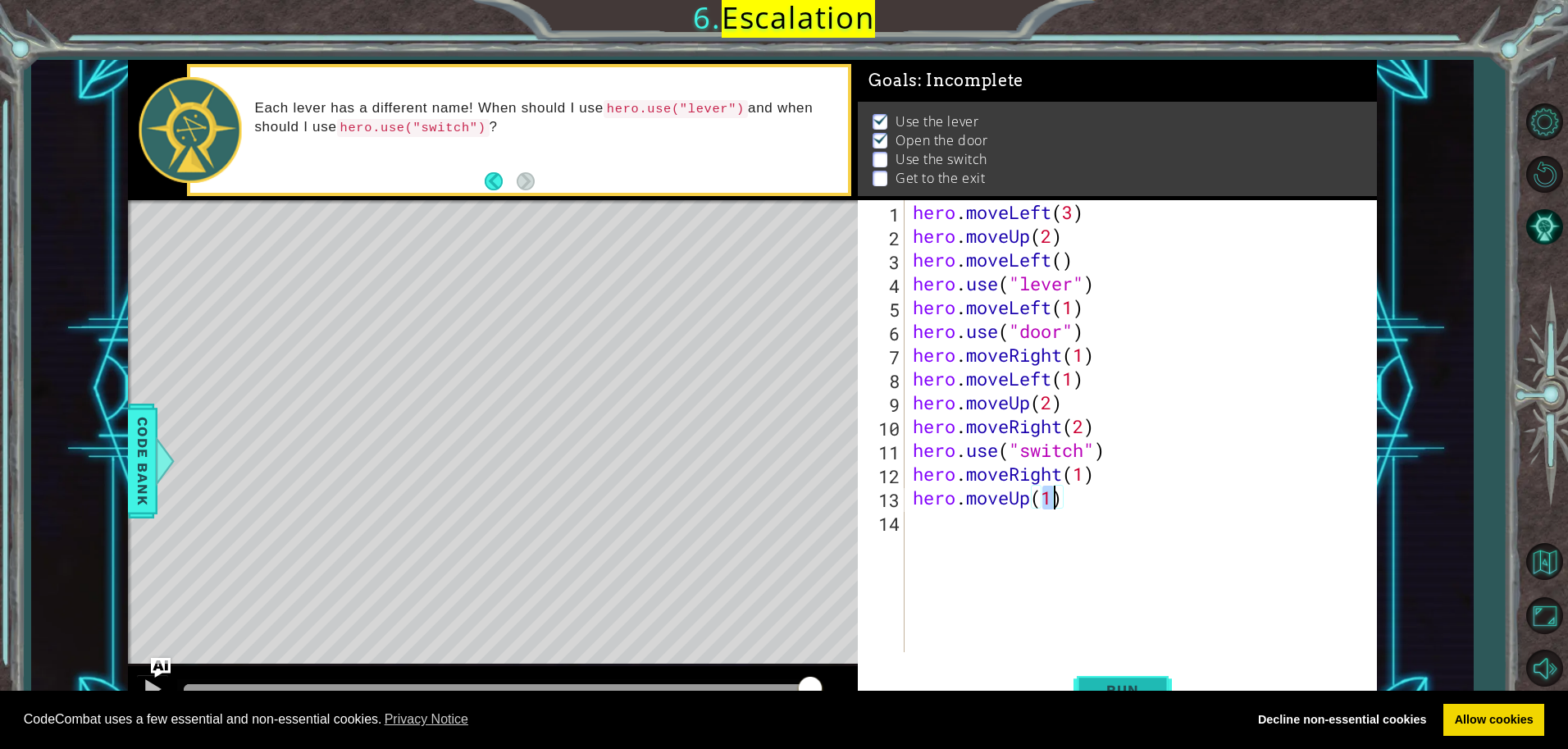
type textarea "hero.moveUp(1)"
click at [1132, 687] on span "Run" at bounding box center [1122, 689] width 64 height 17
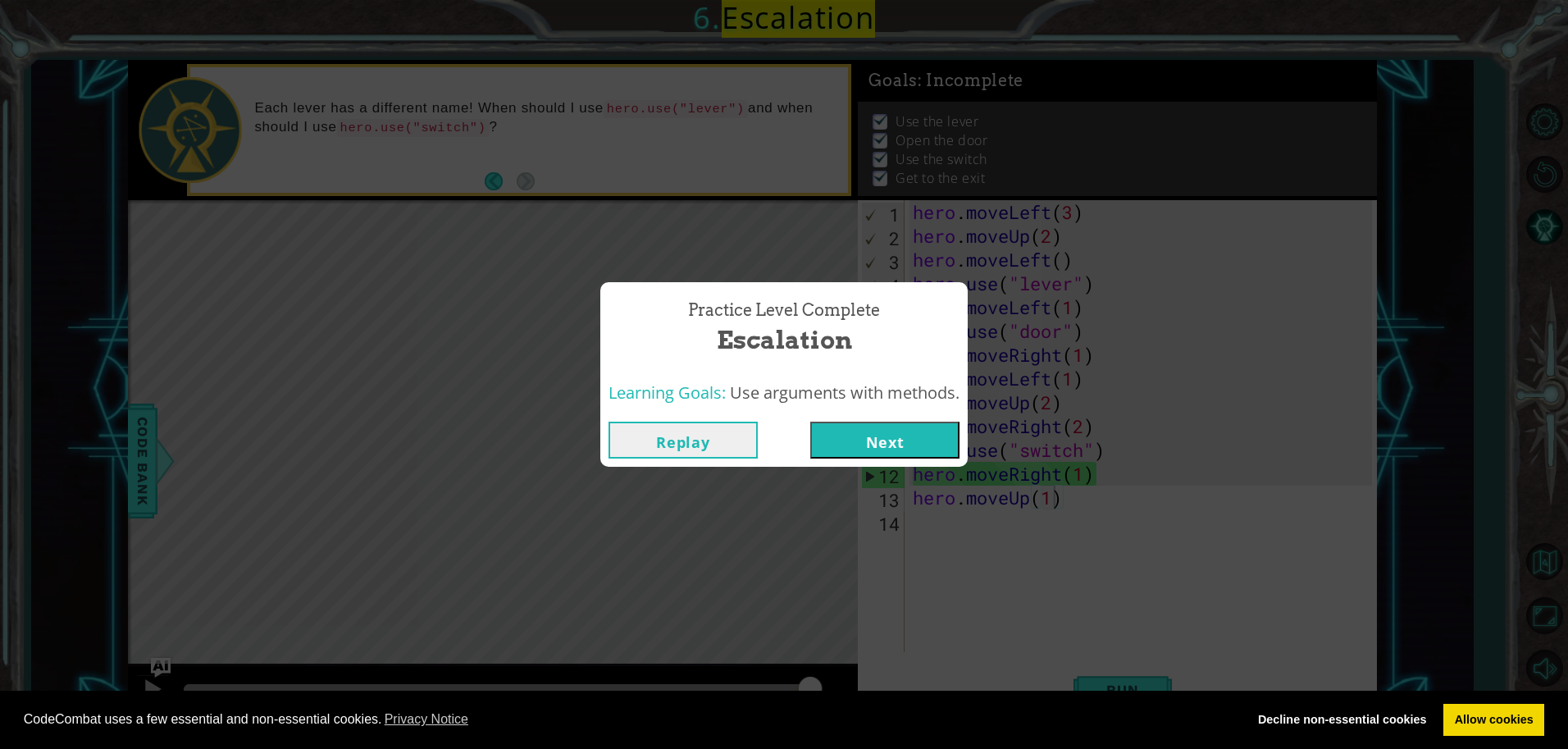
click at [866, 438] on button "Next" at bounding box center [885, 440] width 150 height 37
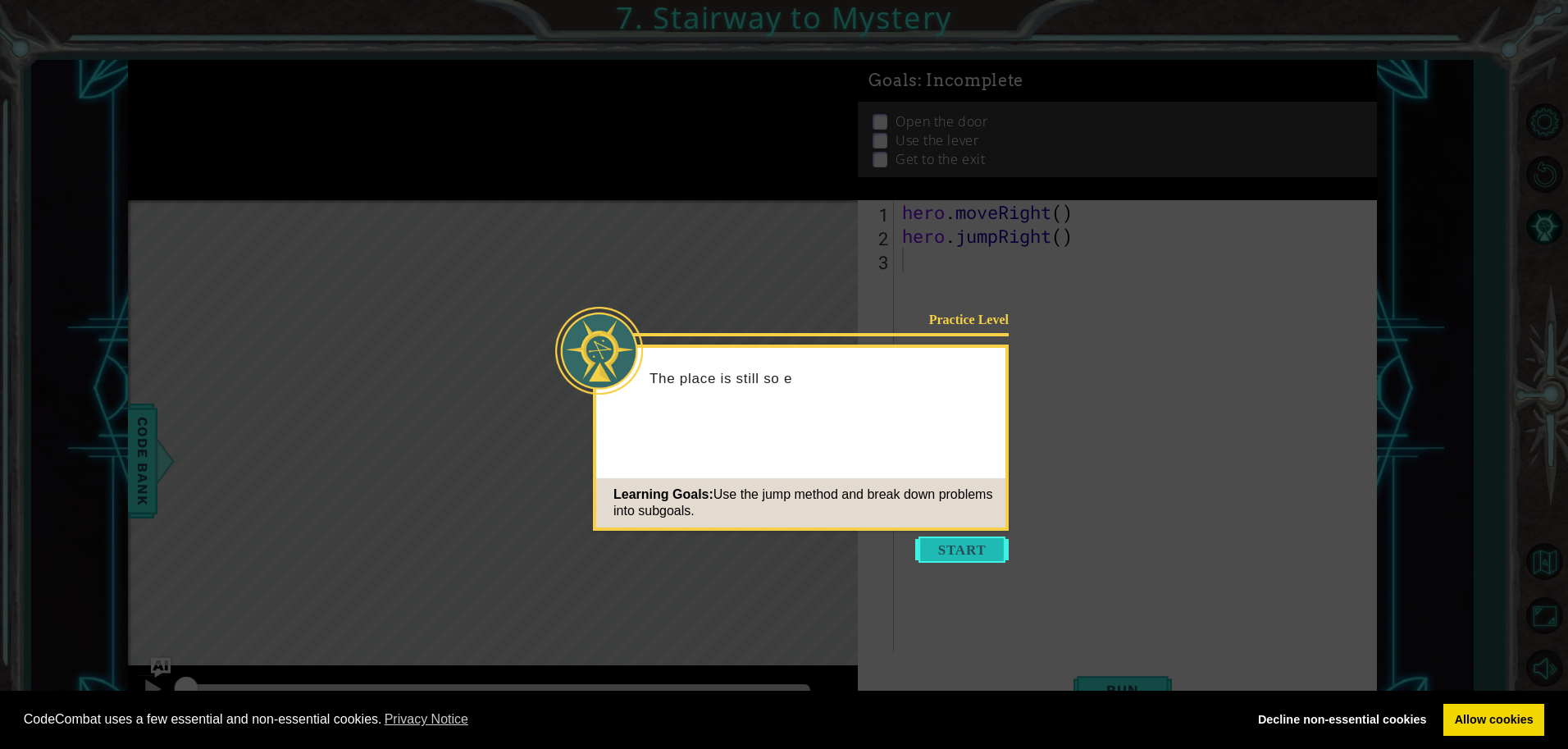
click at [934, 551] on button "Start" at bounding box center [962, 549] width 93 height 26
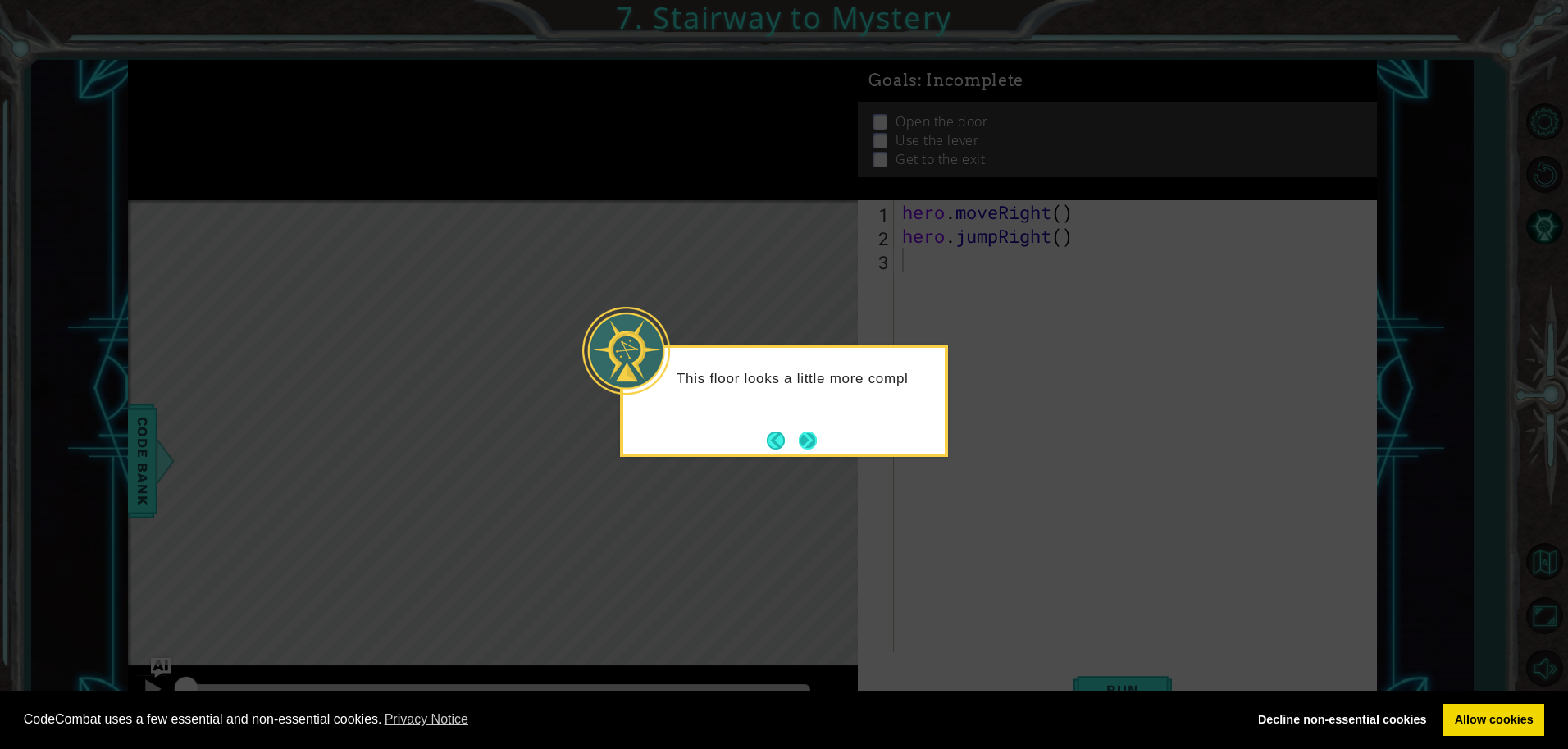
click at [803, 450] on button "Next" at bounding box center [807, 440] width 18 height 18
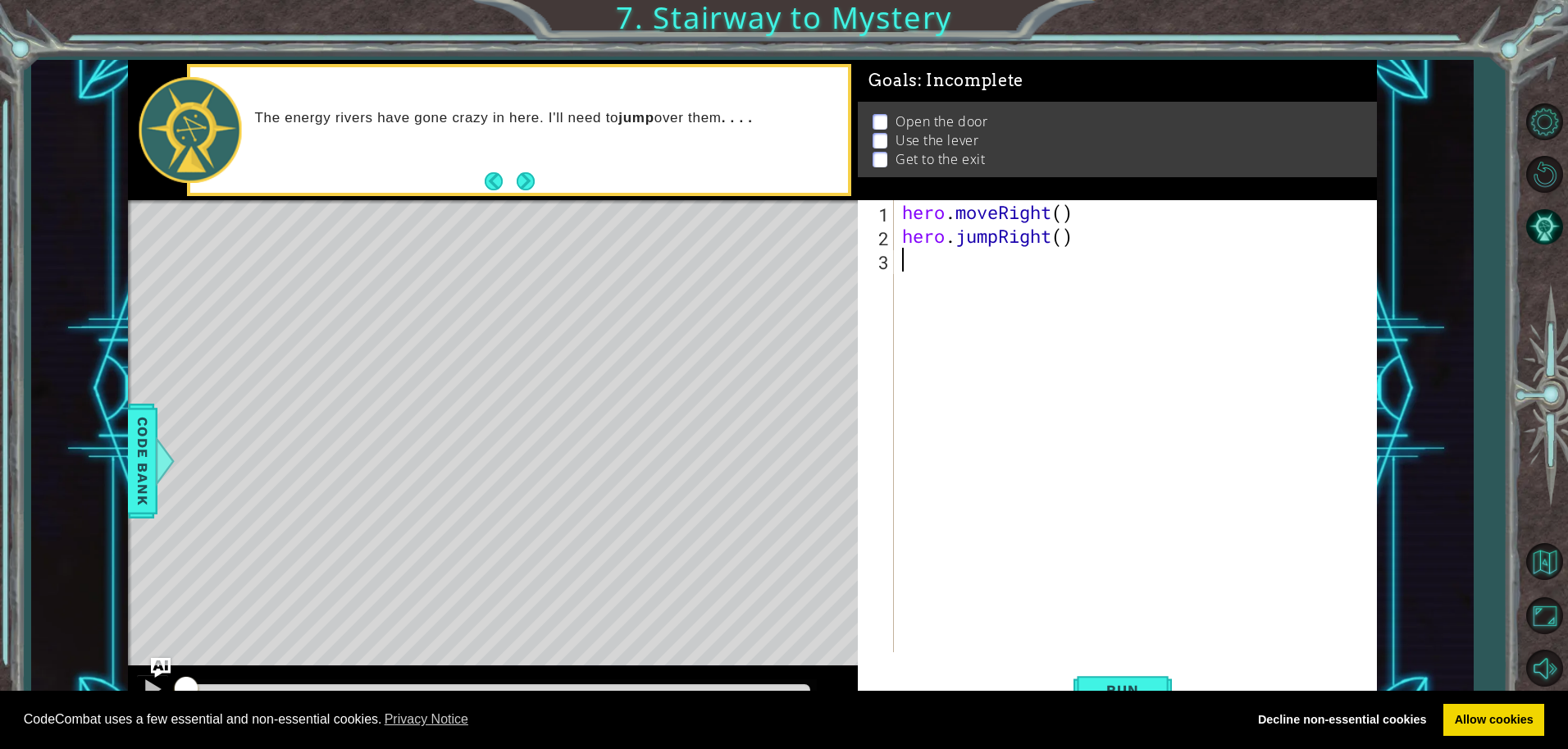
click at [461, 665] on div "methods hero moveDown(steps) moveUp(steps) moveLeft(steps) moveRight(steps) use…" at bounding box center [753, 389] width 1250 height 659
click at [1090, 681] on span "Run" at bounding box center [1122, 689] width 64 height 17
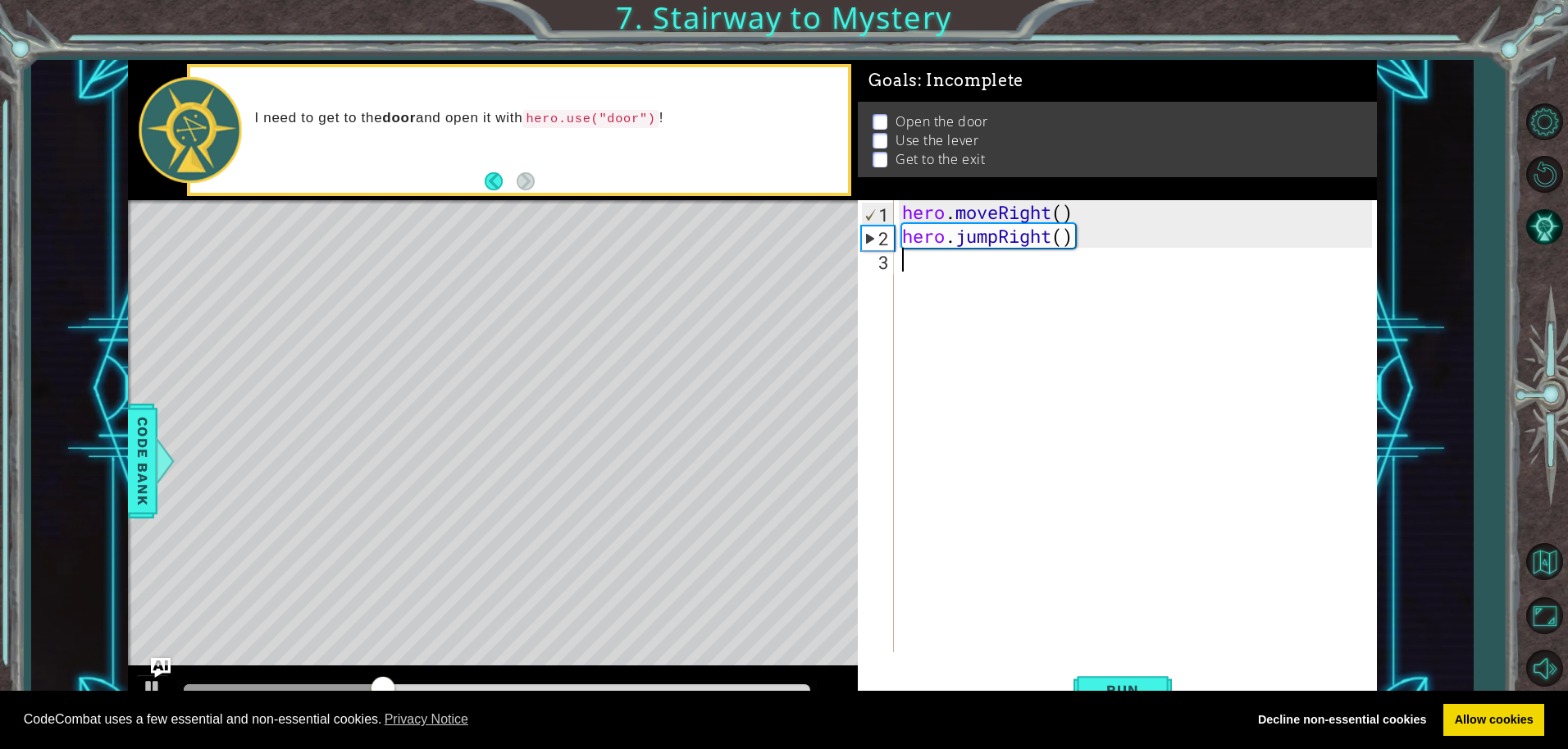
drag, startPoint x: 1567, startPoint y: 28, endPoint x: 1282, endPoint y: 447, distance: 506.7
click at [1282, 447] on div "hero . moveRight ( ) hero . jumpRight ( )" at bounding box center [1139, 450] width 480 height 499
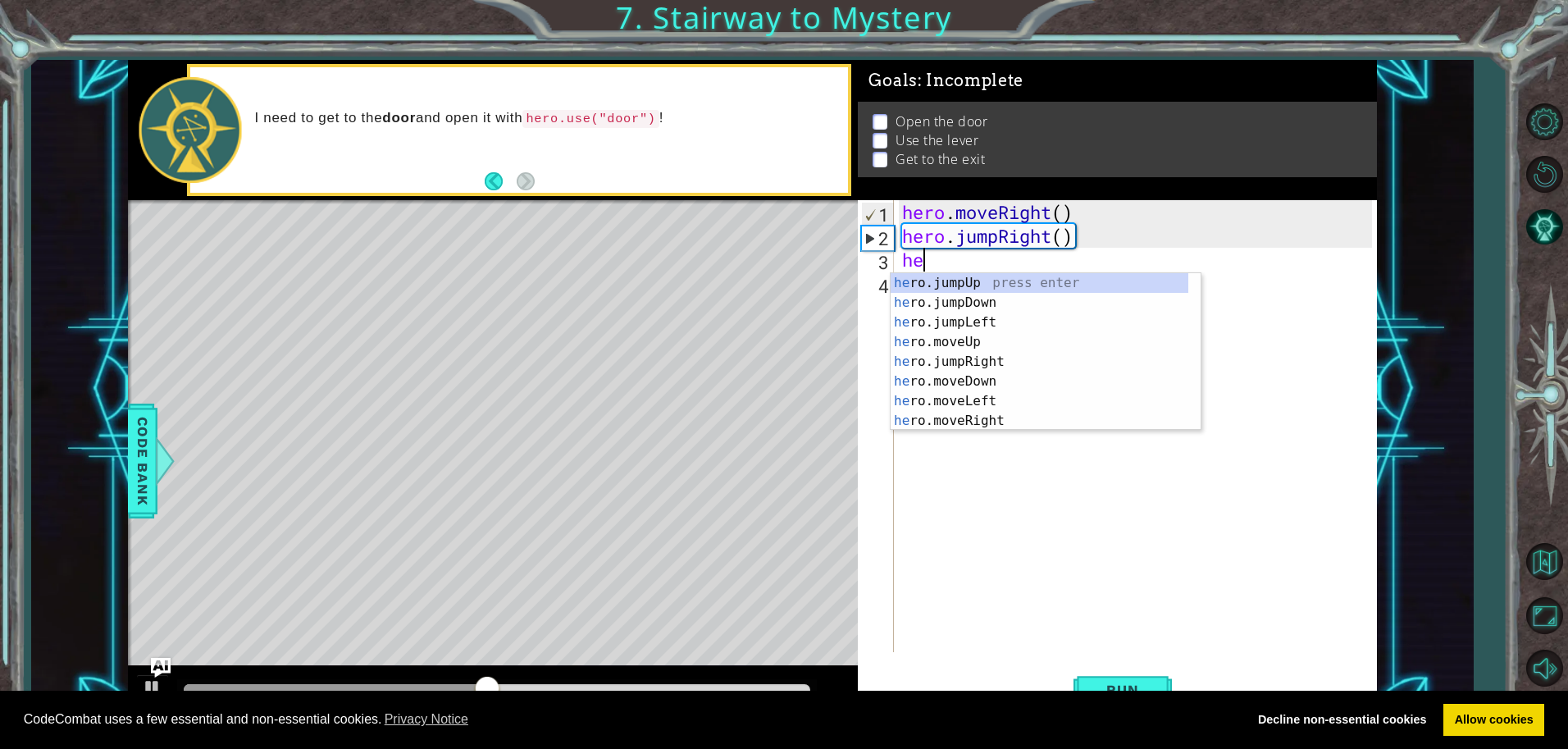
scroll to position [0, 1]
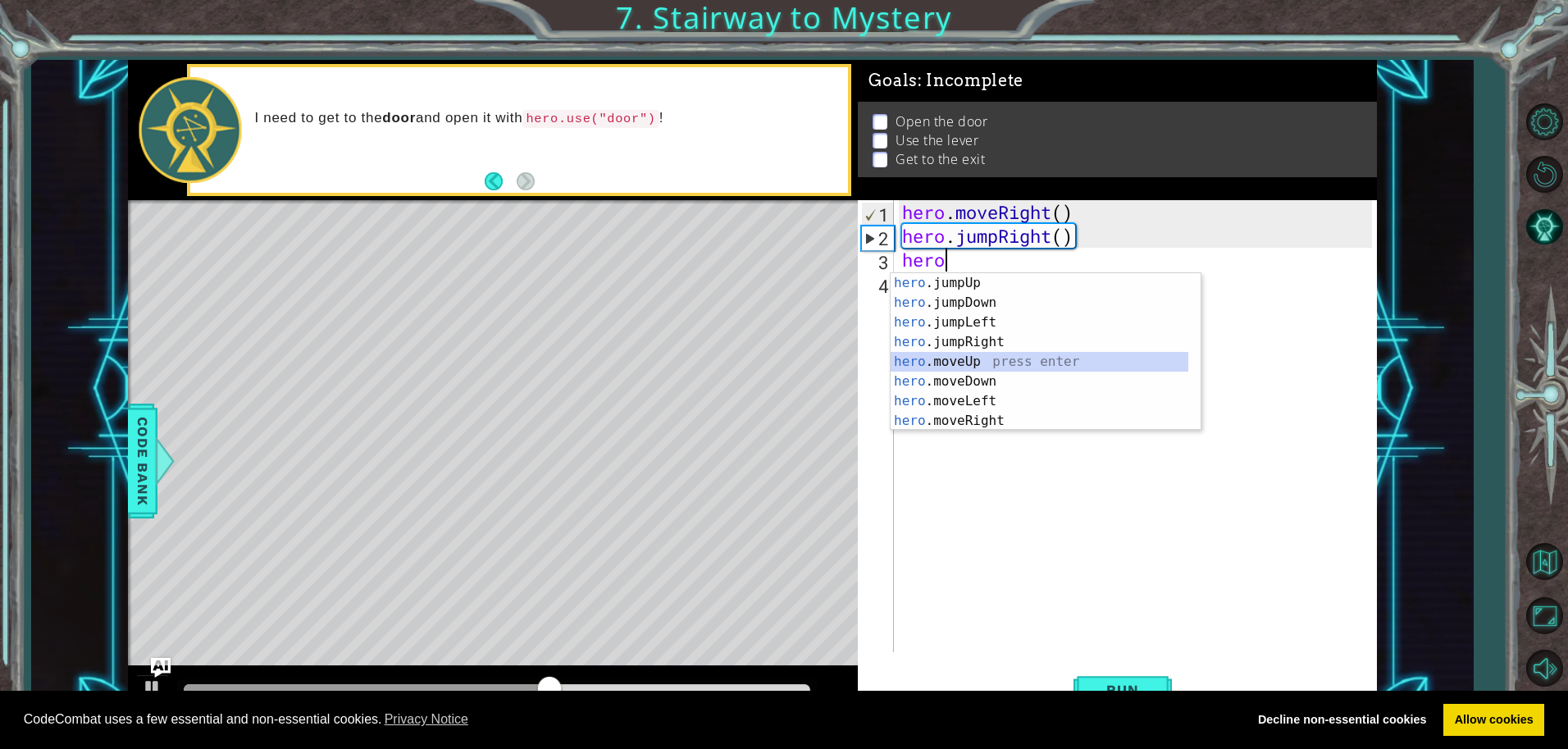
click at [954, 366] on div "hero .jumpUp press enter hero .jumpDown press enter hero .jumpLeft press enter …" at bounding box center [1040, 371] width 298 height 197
type textarea "hero.moveUp(1)"
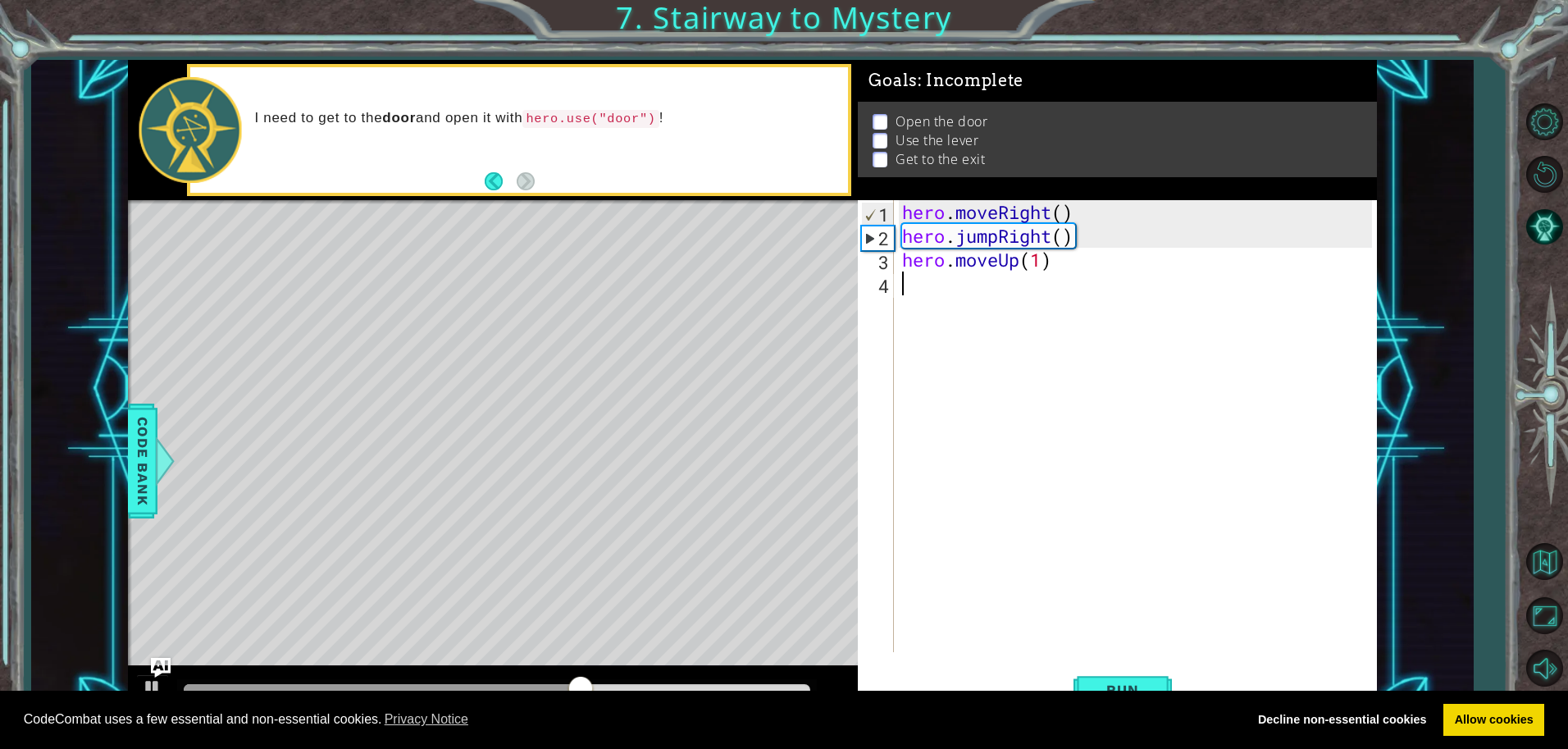
click at [947, 289] on div "hero . moveRight ( ) hero . jumpRight ( ) hero . moveUp ( 1 )" at bounding box center [1139, 450] width 480 height 499
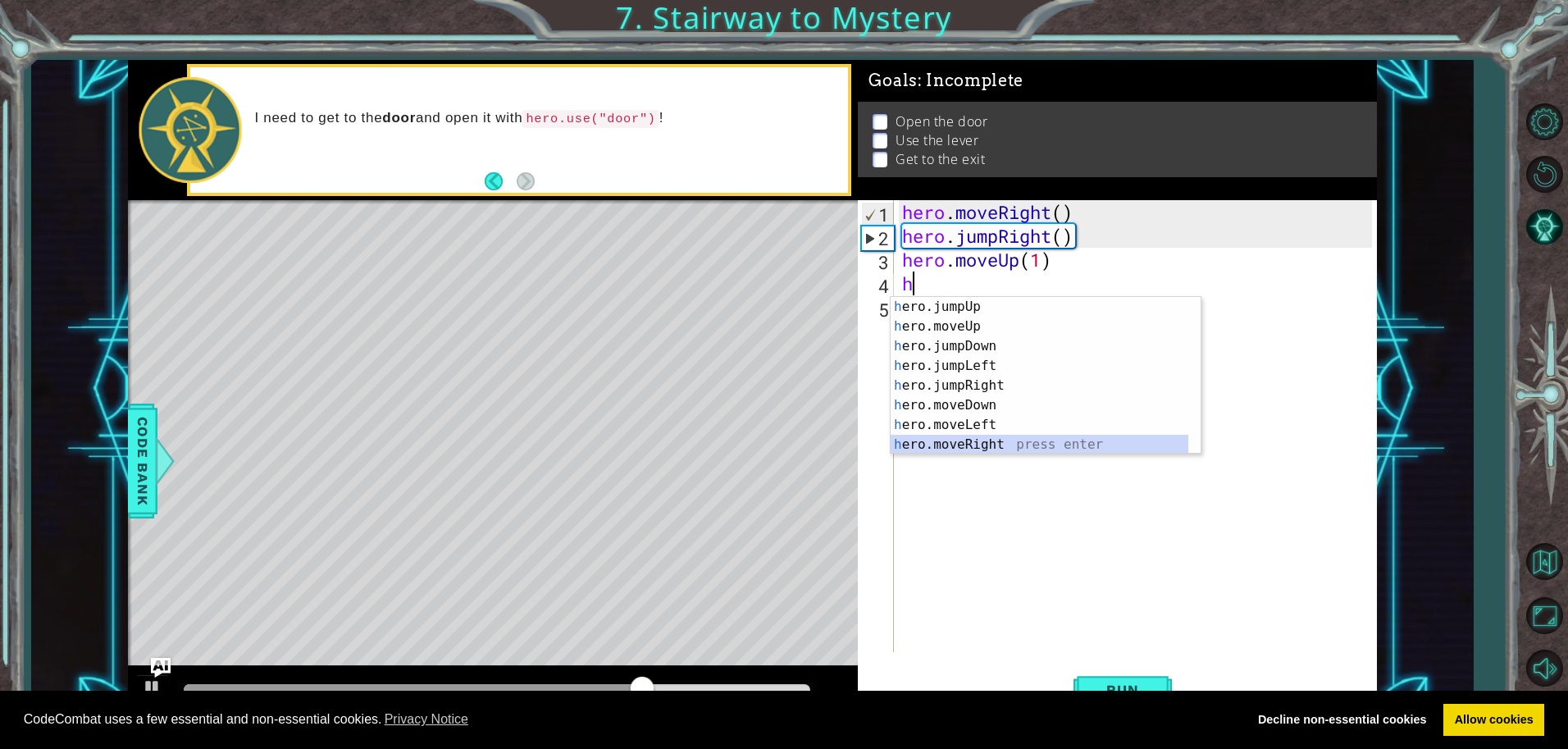
drag, startPoint x: 947, startPoint y: 441, endPoint x: 954, endPoint y: 428, distance: 14.8
click at [948, 438] on div "h ero.jumpUp press enter h ero.moveUp press enter h ero.jumpDown press enter h …" at bounding box center [1040, 395] width 298 height 197
type textarea "hero.moveRight(1)"
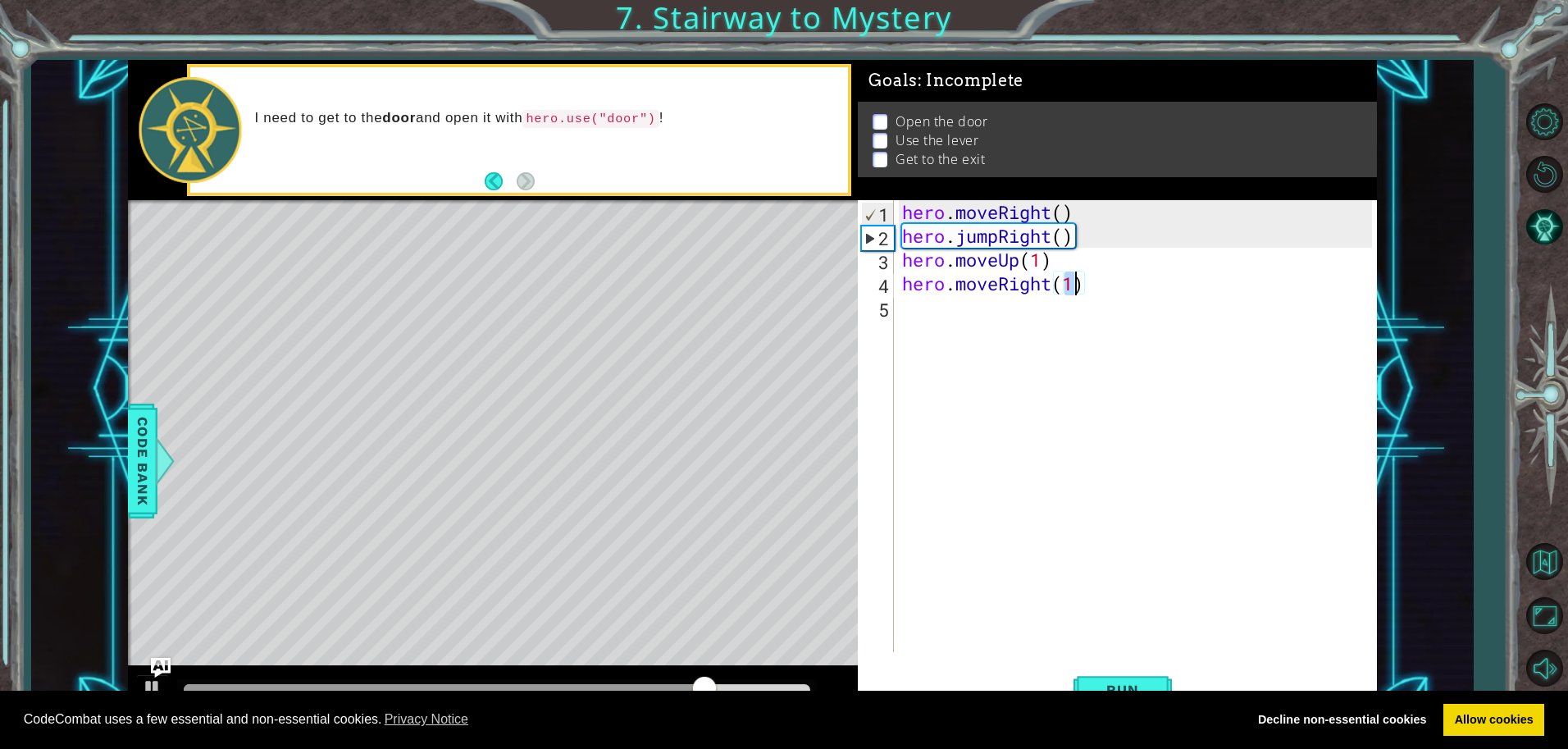
click at [937, 318] on div "hero . moveRight ( ) hero . jumpRight ( ) hero . moveUp ( 1 ) hero . moveRight …" at bounding box center [1139, 450] width 480 height 499
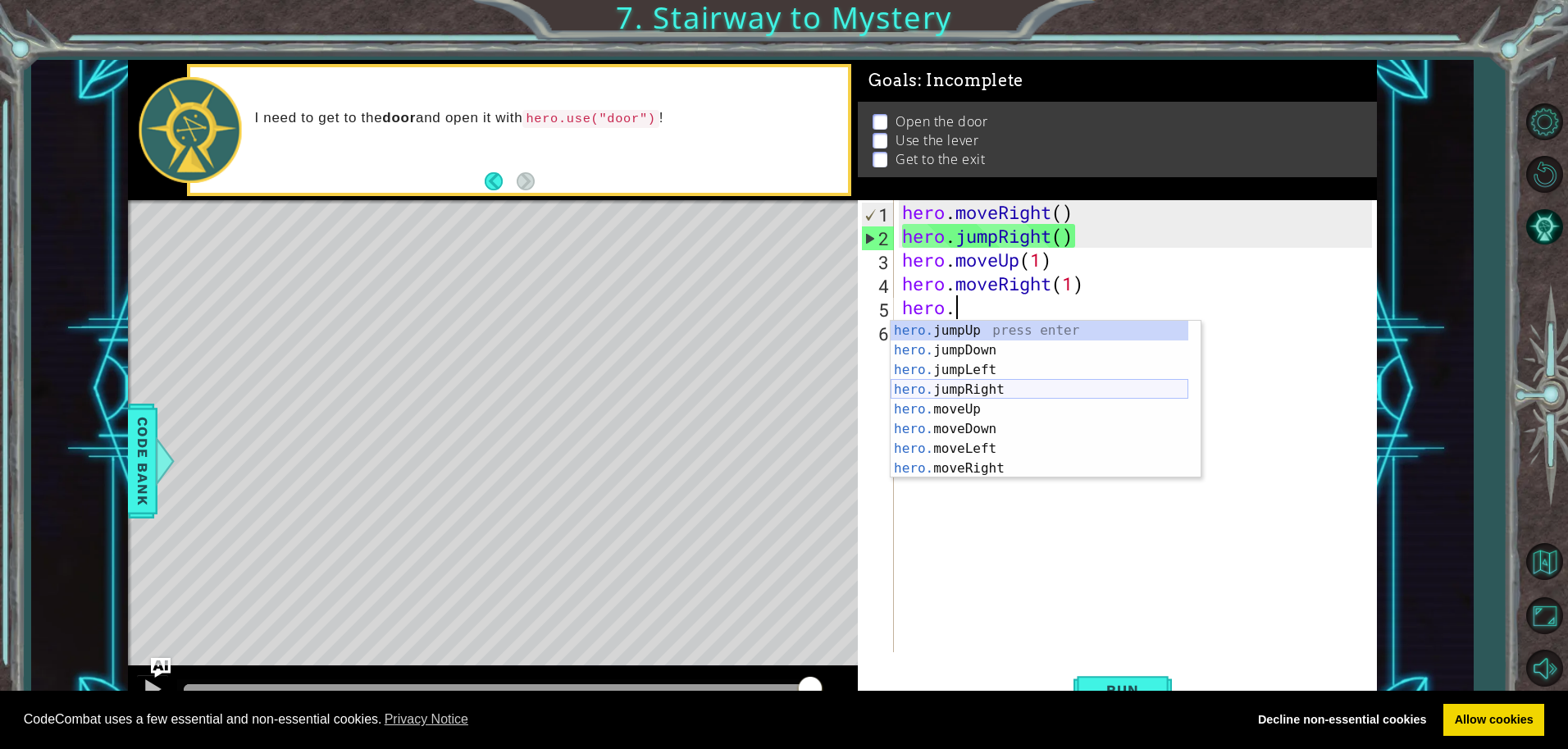
scroll to position [0, 3]
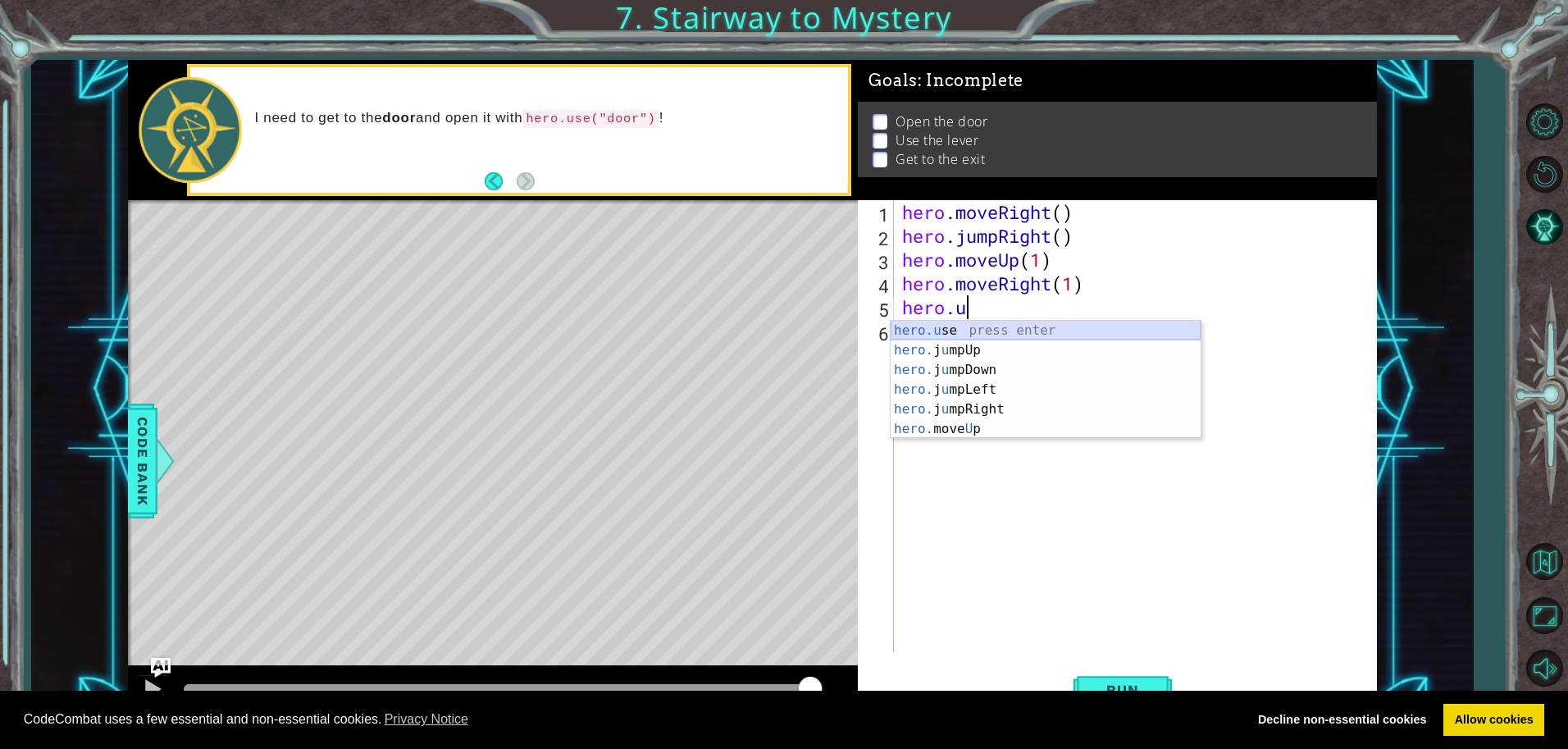
click at [1042, 327] on div "hero.u se press enter hero. j u mpUp press enter hero. j u mpDown press enter h…" at bounding box center [1046, 399] width 310 height 157
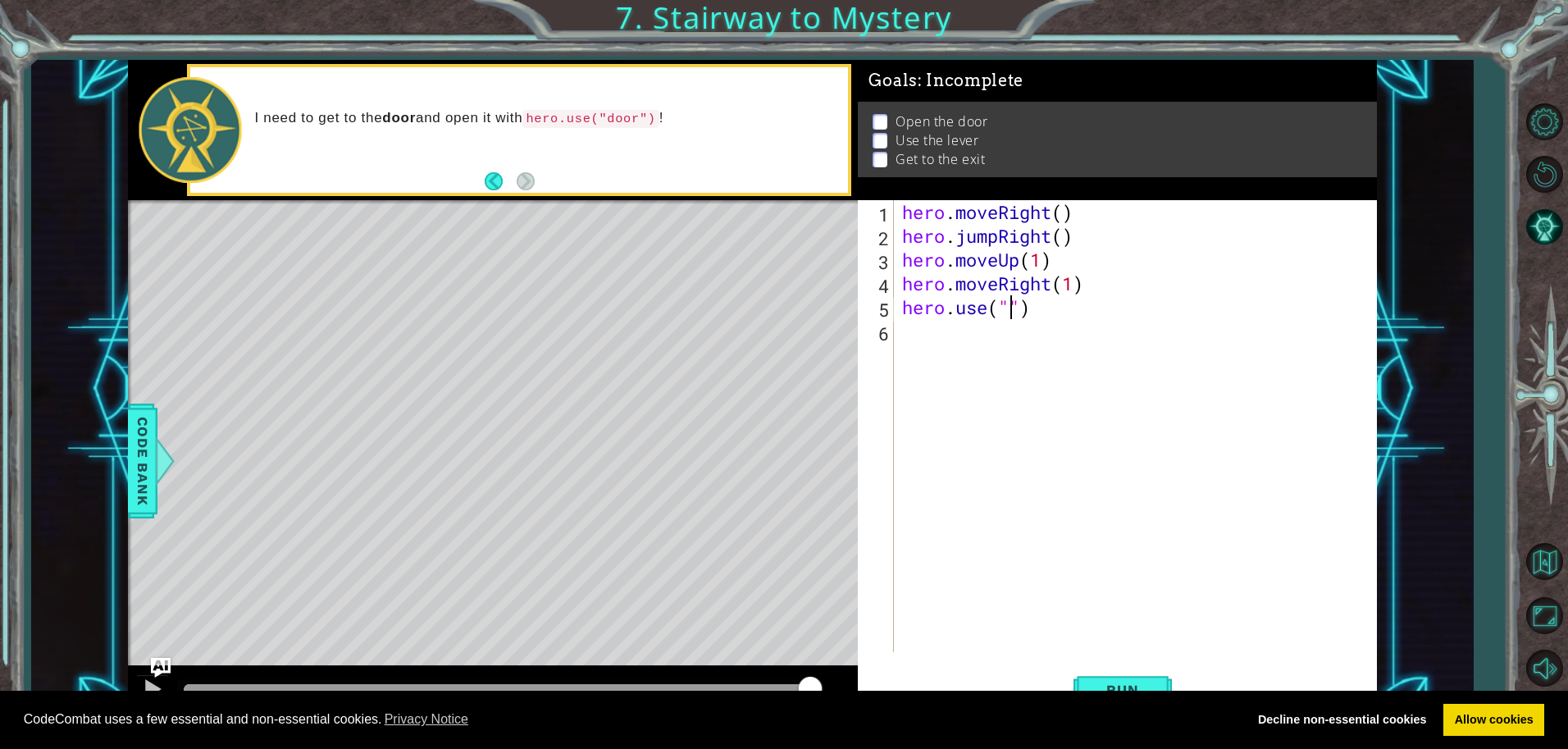
scroll to position [0, 6]
type textarea "hero.use("door")"
click at [937, 328] on div "hero . moveRight ( ) hero . jumpRight ( ) hero . moveUp ( 1 ) hero . moveRight …" at bounding box center [1139, 450] width 480 height 499
